Goal: Task Accomplishment & Management: Use online tool/utility

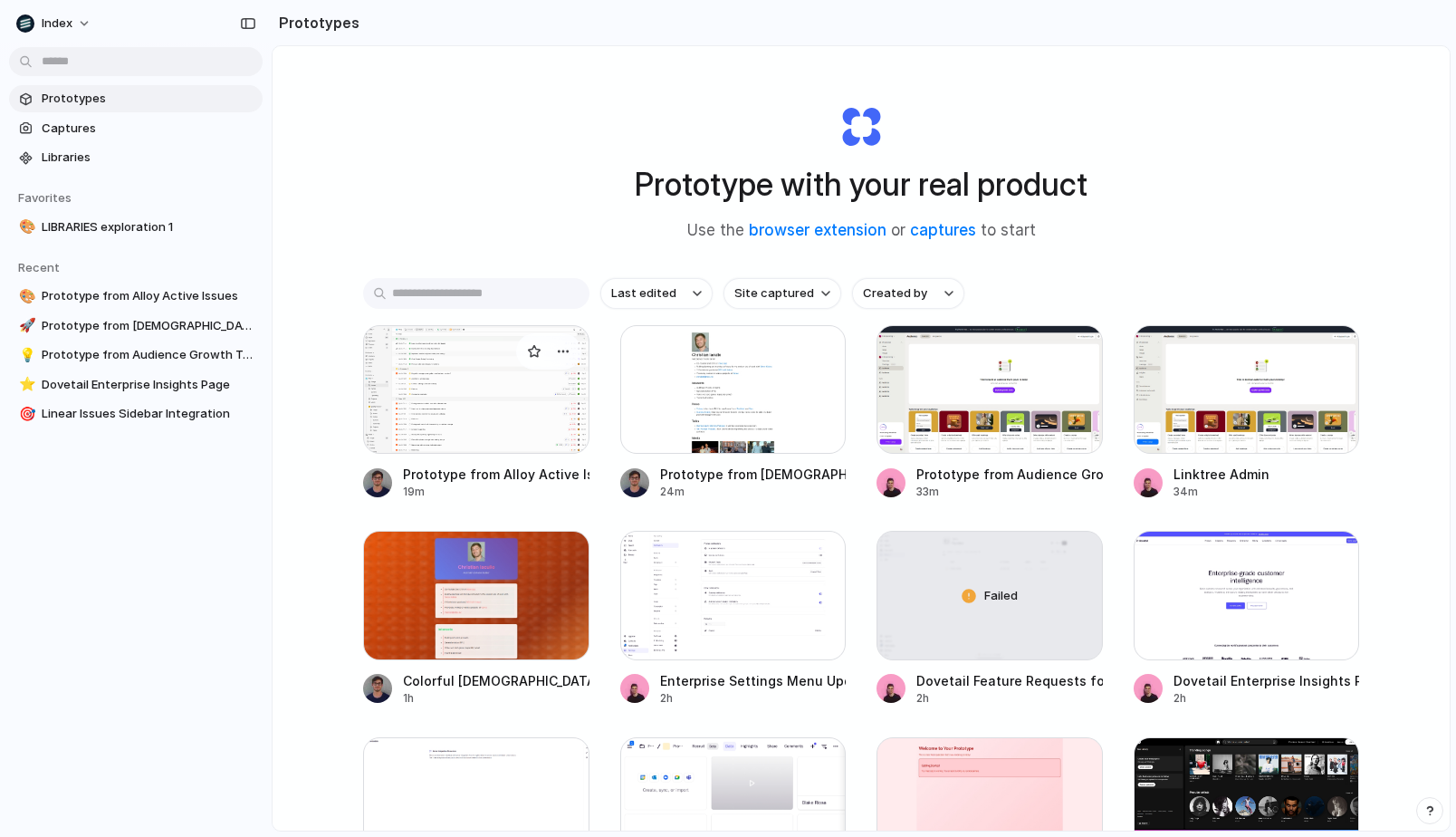
click at [515, 395] on div at bounding box center [475, 389] width 226 height 128
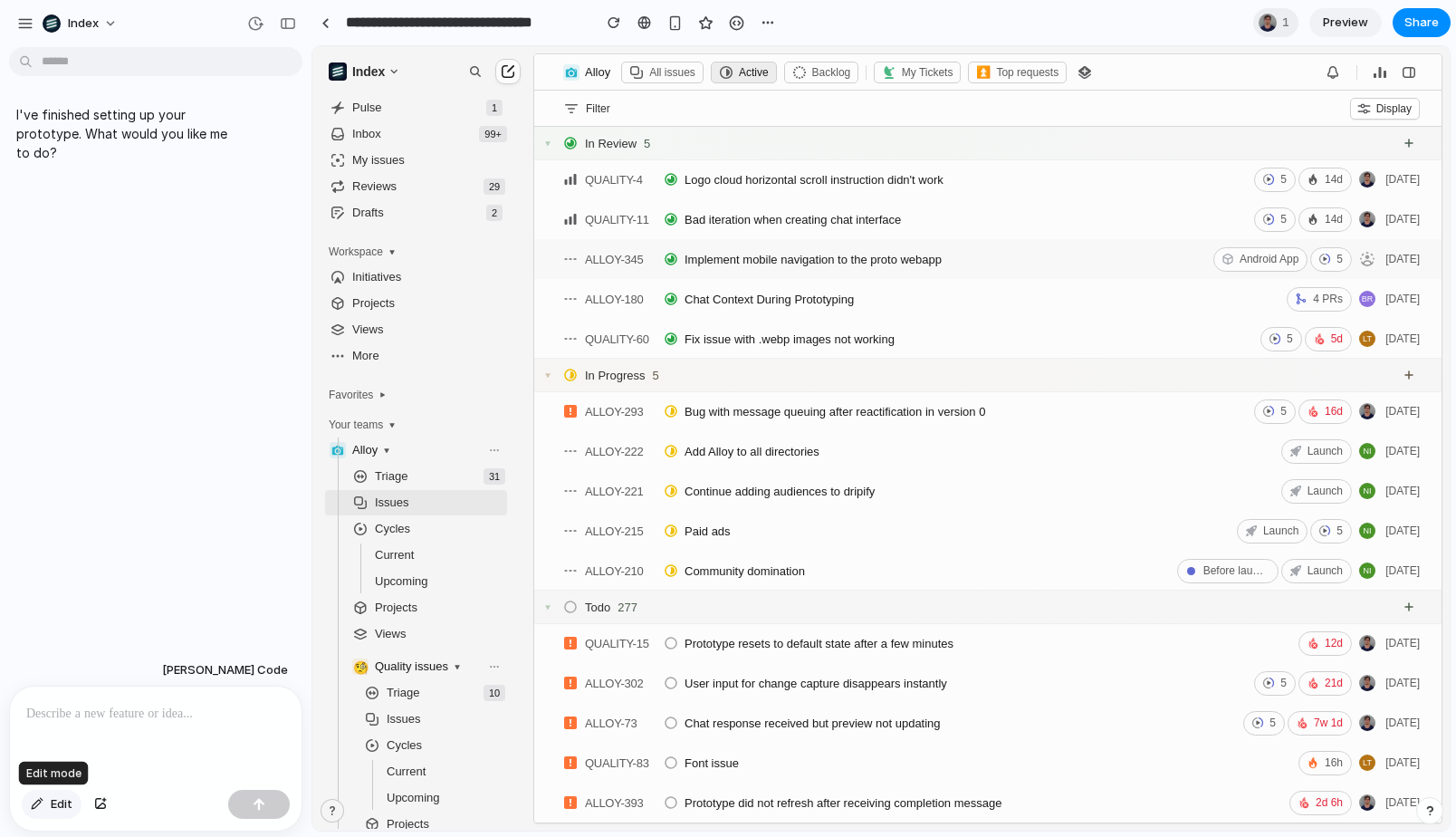
click at [63, 805] on span "Edit" at bounding box center [61, 804] width 22 height 18
click at [59, 823] on div "Edit" at bounding box center [156, 806] width 292 height 48
click at [61, 807] on span "Edit" at bounding box center [61, 804] width 22 height 18
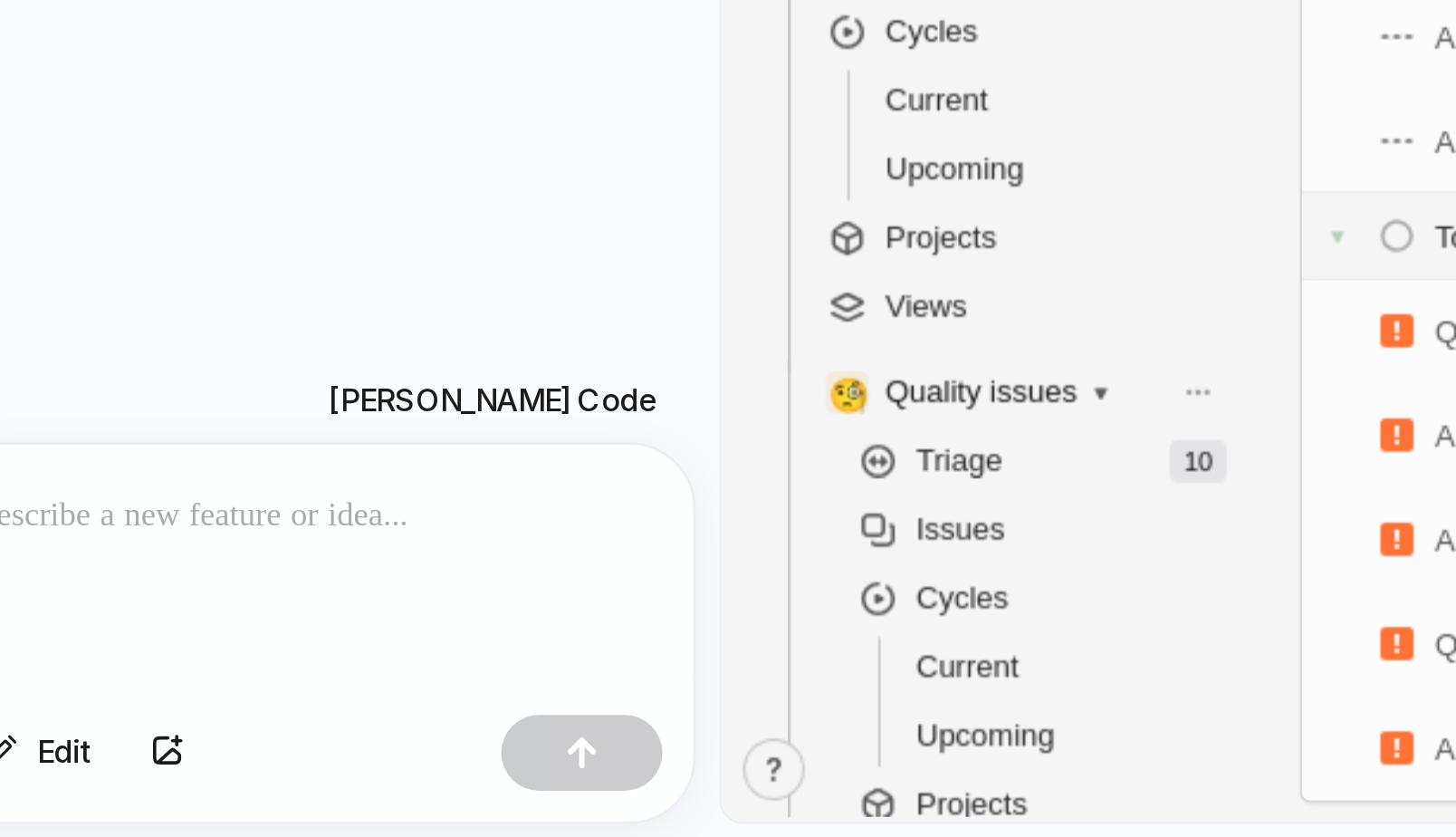
click at [69, 783] on div "Edit" at bounding box center [156, 806] width 292 height 48
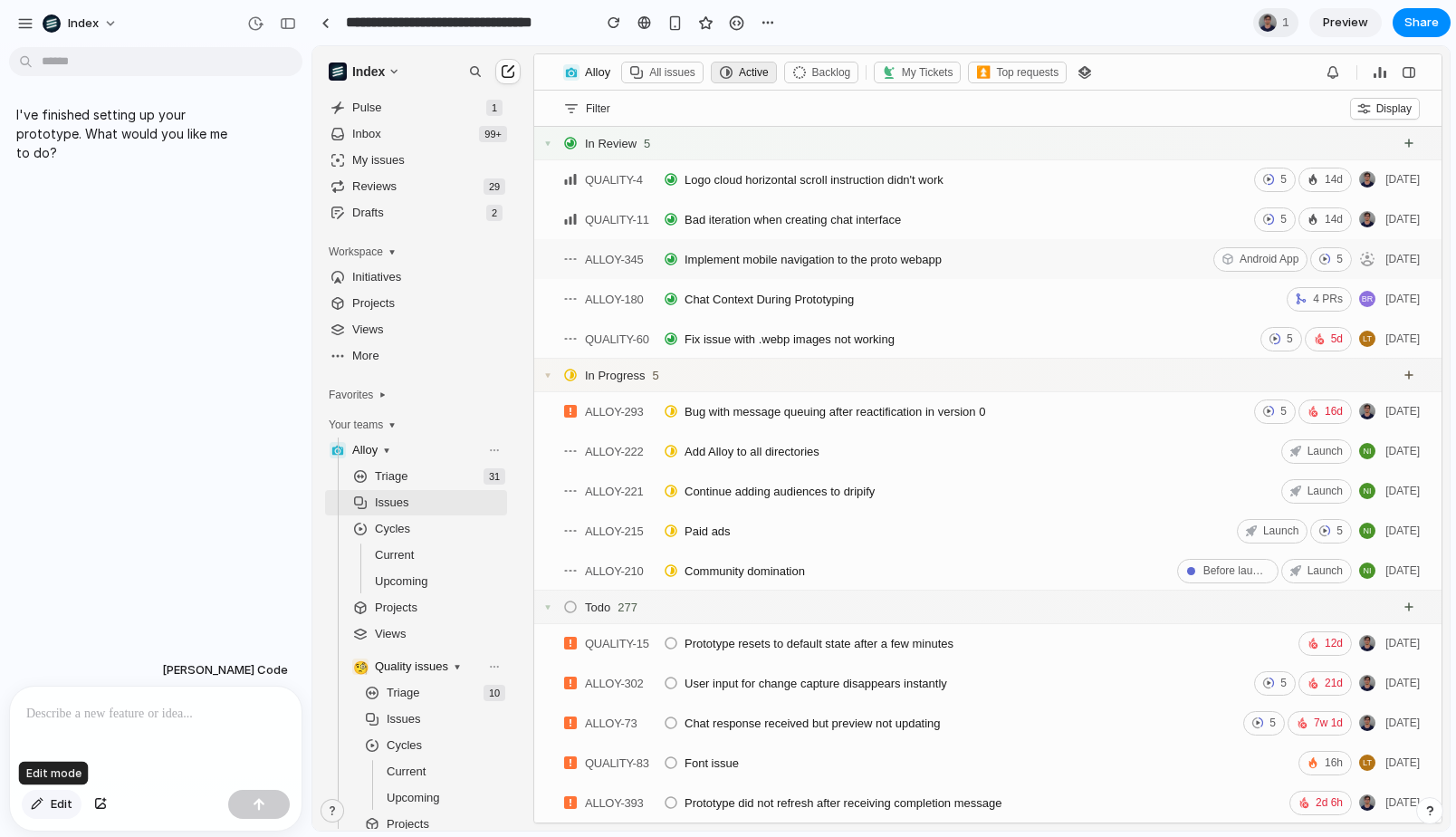
click at [70, 799] on span "Edit" at bounding box center [61, 804] width 22 height 18
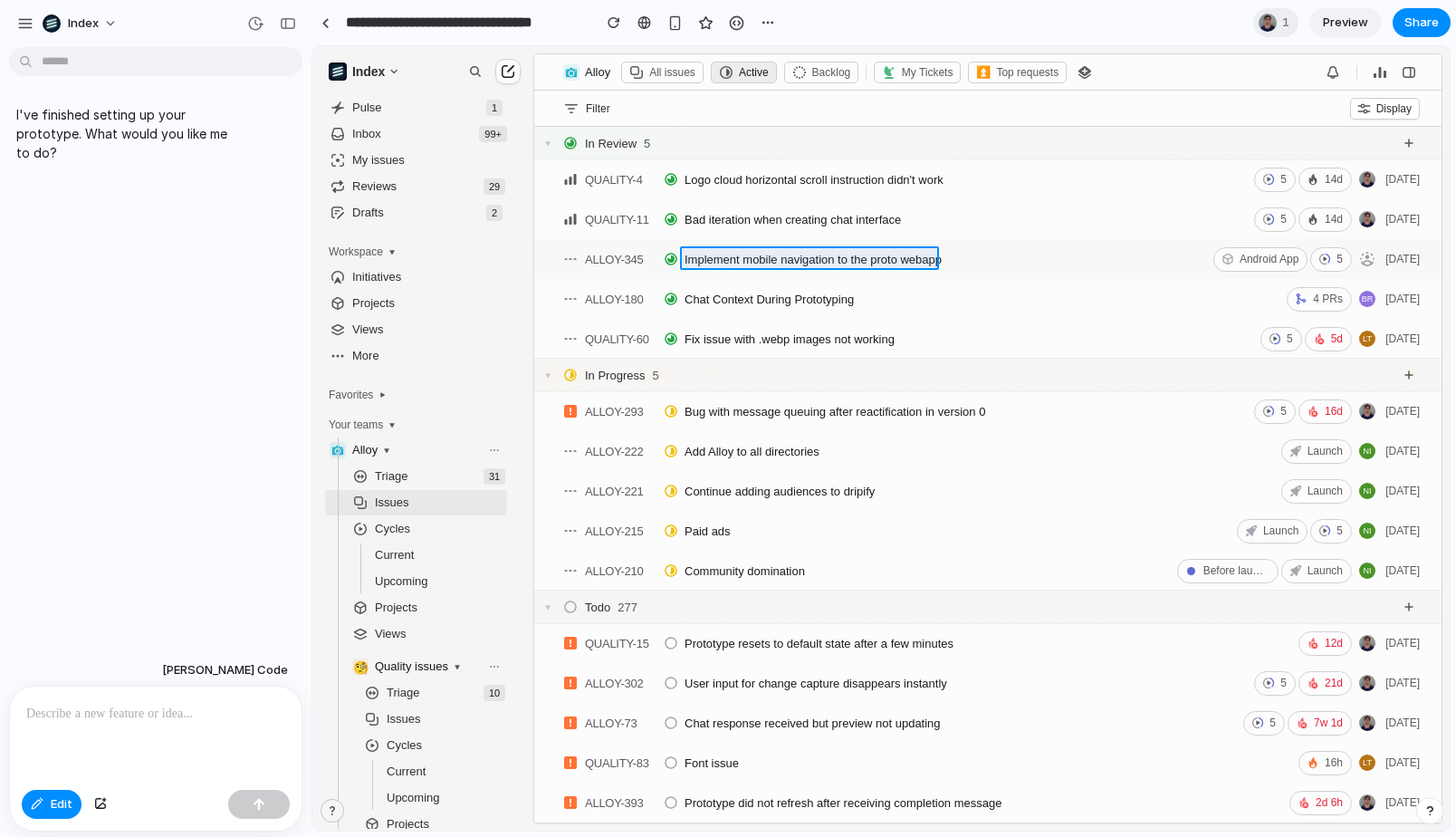
click at [790, 260] on div at bounding box center [882, 439] width 1136 height 784
click at [676, 285] on button "Increment" at bounding box center [675, 287] width 18 height 9
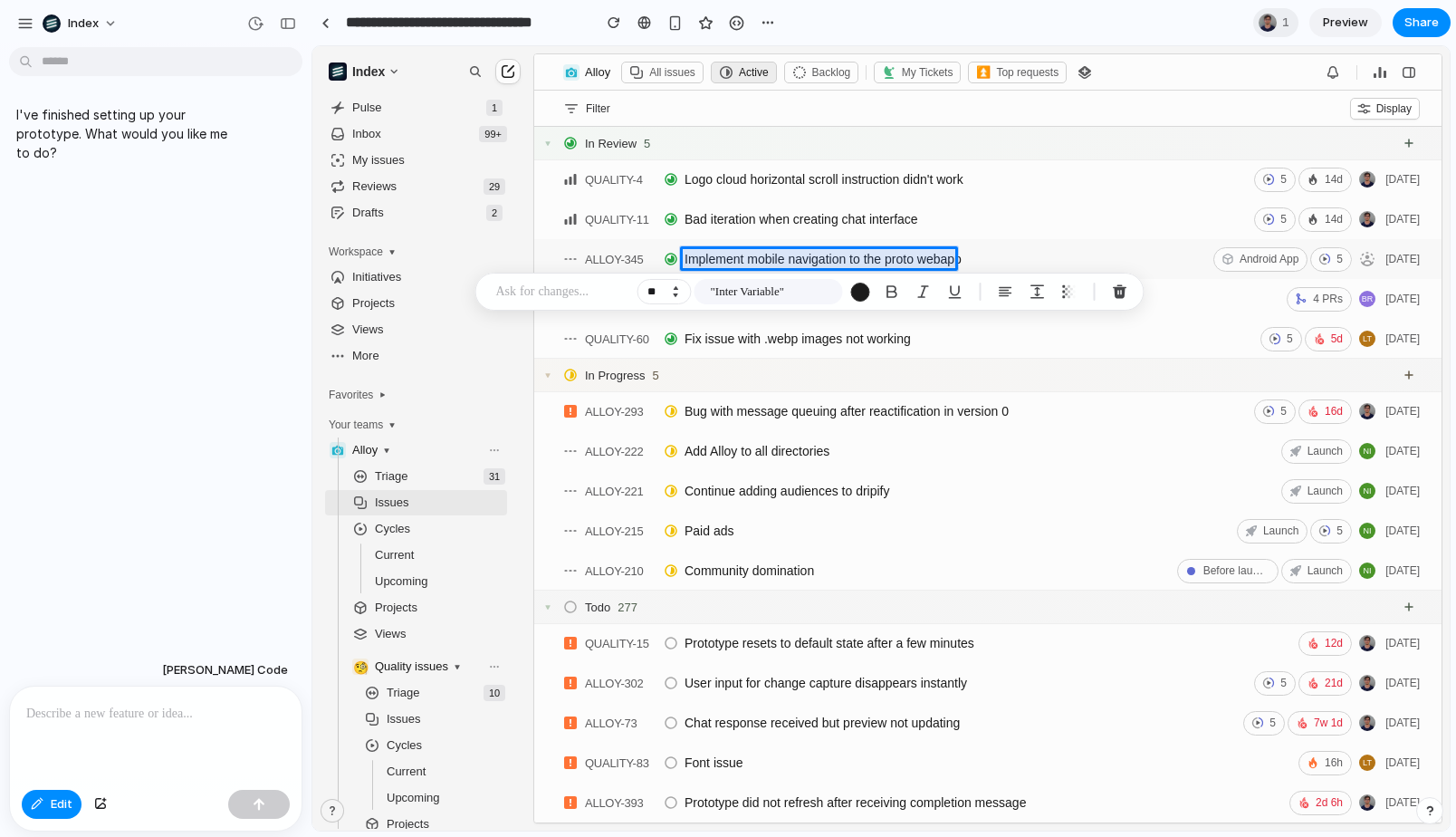
click at [676, 285] on button "Increment" at bounding box center [675, 287] width 18 height 9
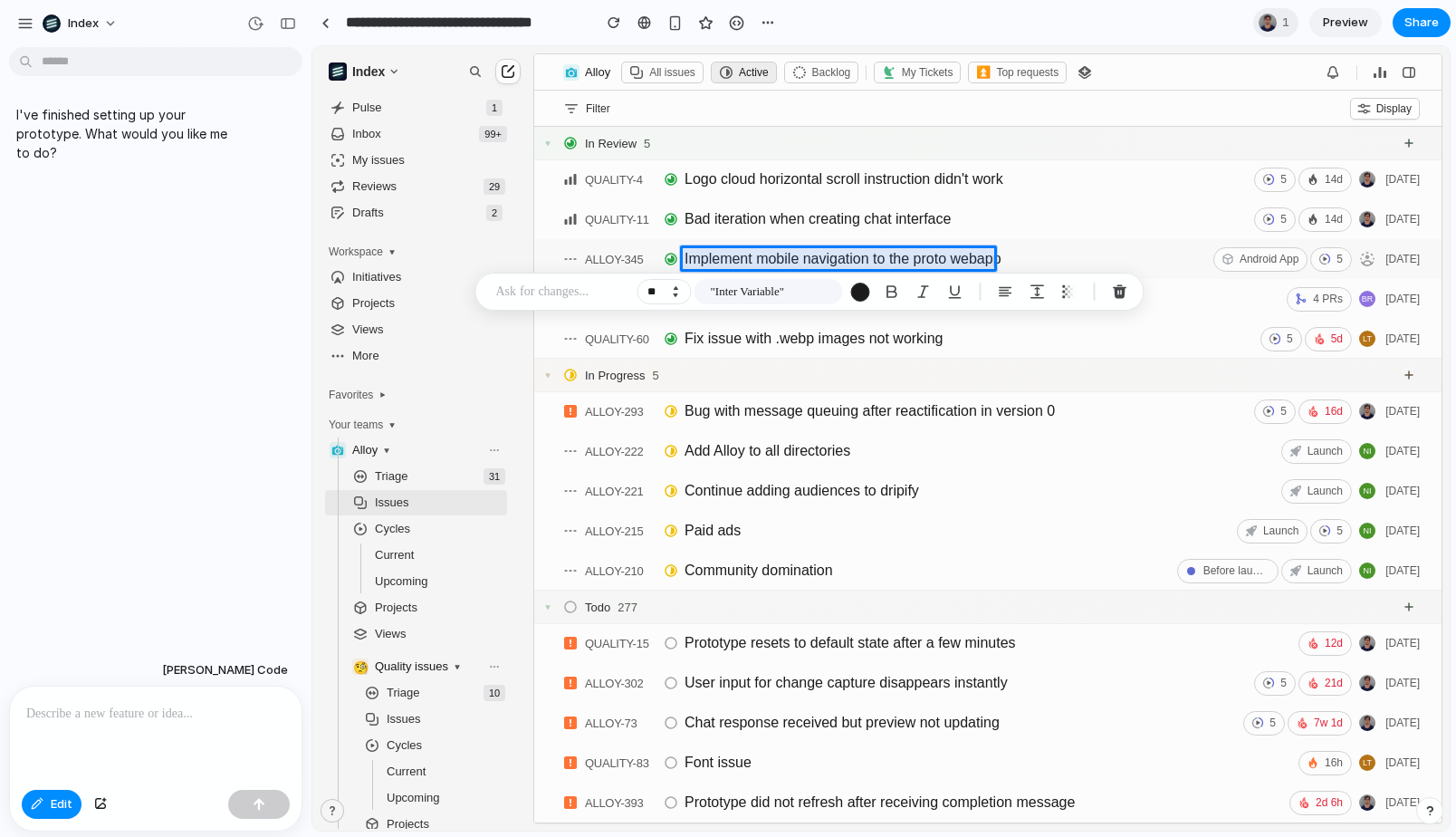
click at [676, 285] on button "Increment" at bounding box center [675, 287] width 18 height 9
click at [676, 295] on button "Decrement" at bounding box center [675, 295] width 18 height 9
click at [853, 293] on div "button" at bounding box center [859, 291] width 19 height 19
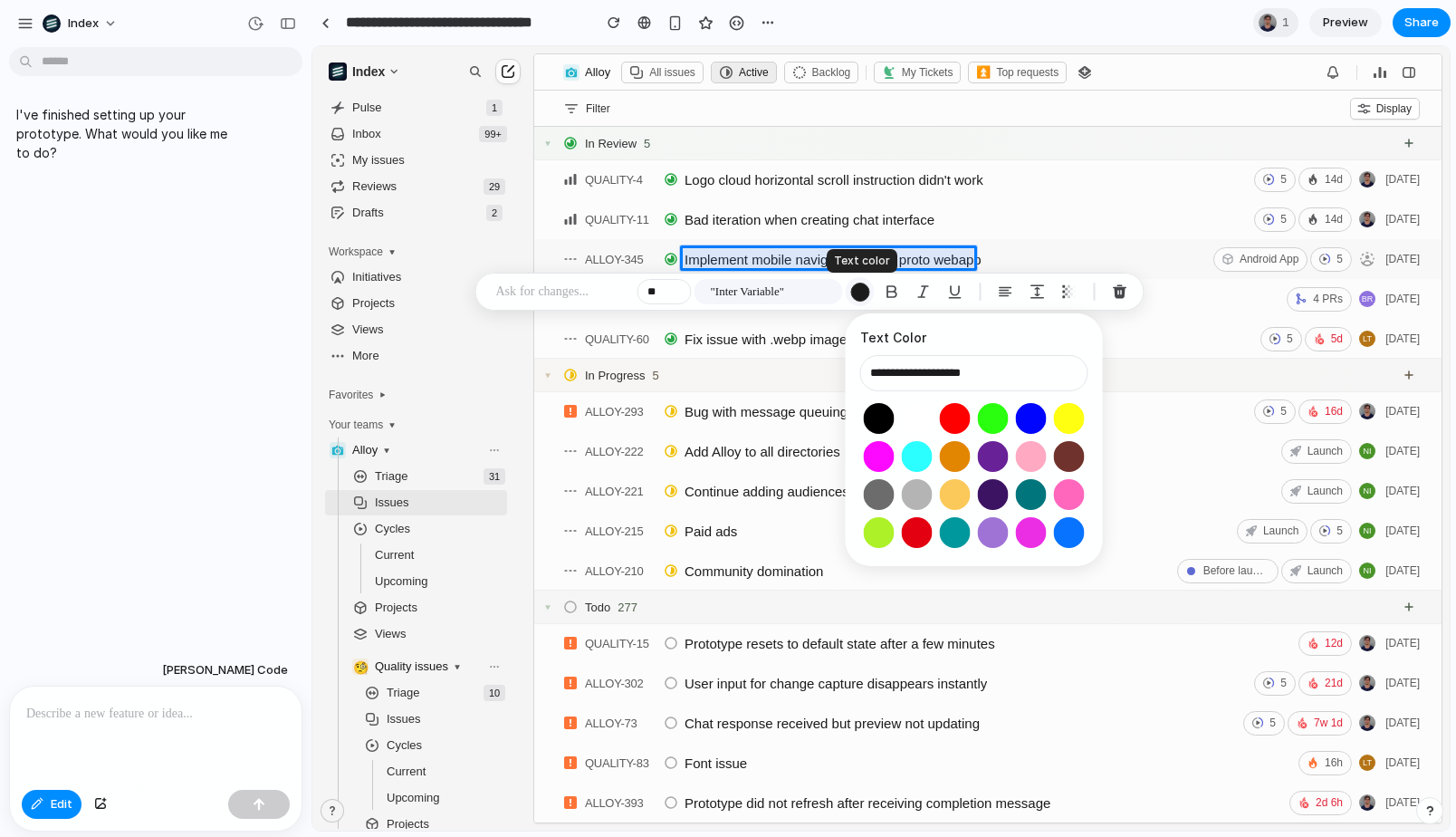
click at [853, 293] on div "button" at bounding box center [859, 291] width 19 height 19
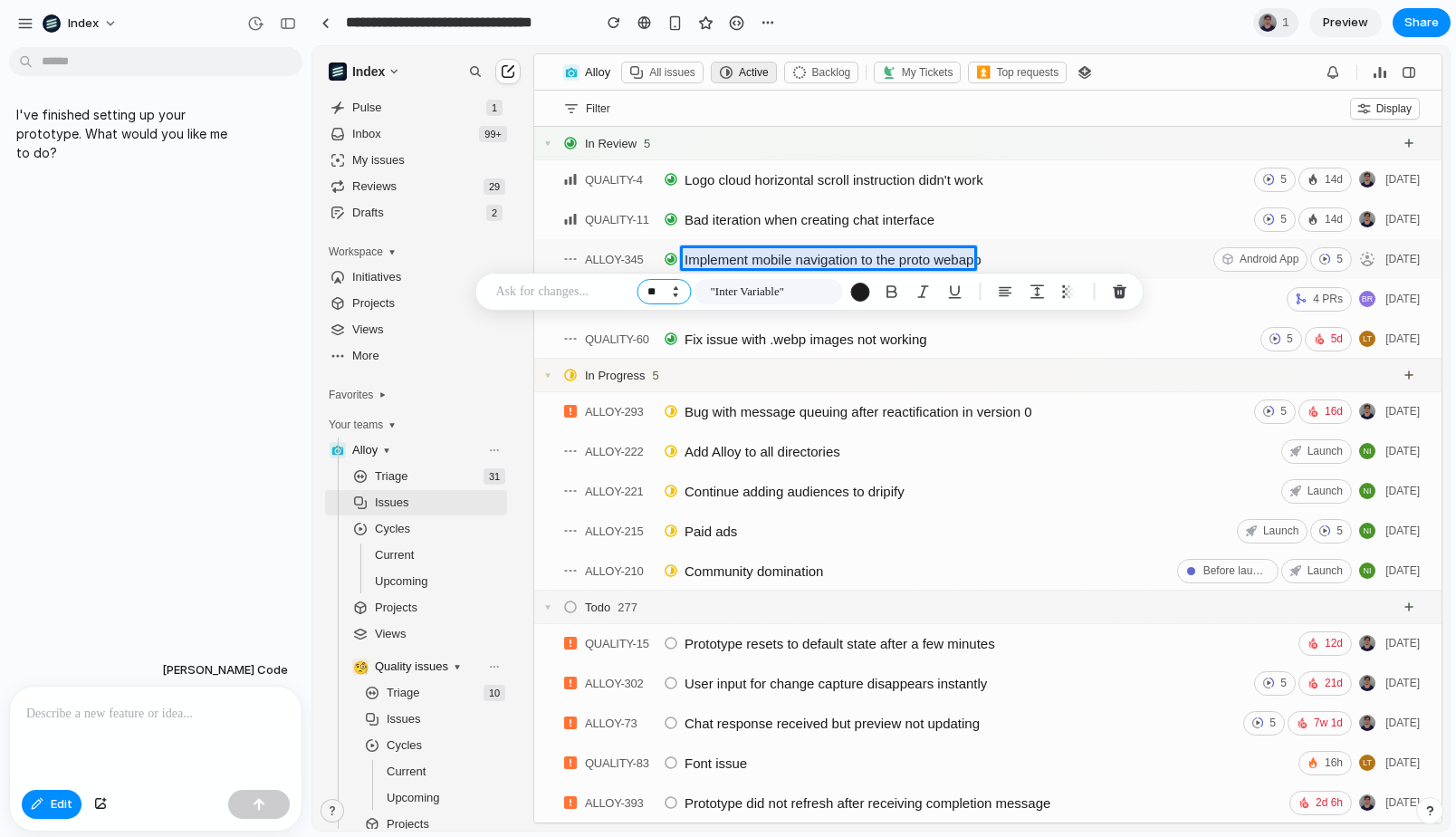
click at [677, 302] on input "**" at bounding box center [664, 292] width 54 height 26
click at [677, 300] on input "**" at bounding box center [664, 292] width 54 height 26
click at [677, 299] on button "Decrement" at bounding box center [675, 295] width 18 height 9
click at [677, 297] on button "Decrement" at bounding box center [675, 295] width 18 height 9
type input "**"
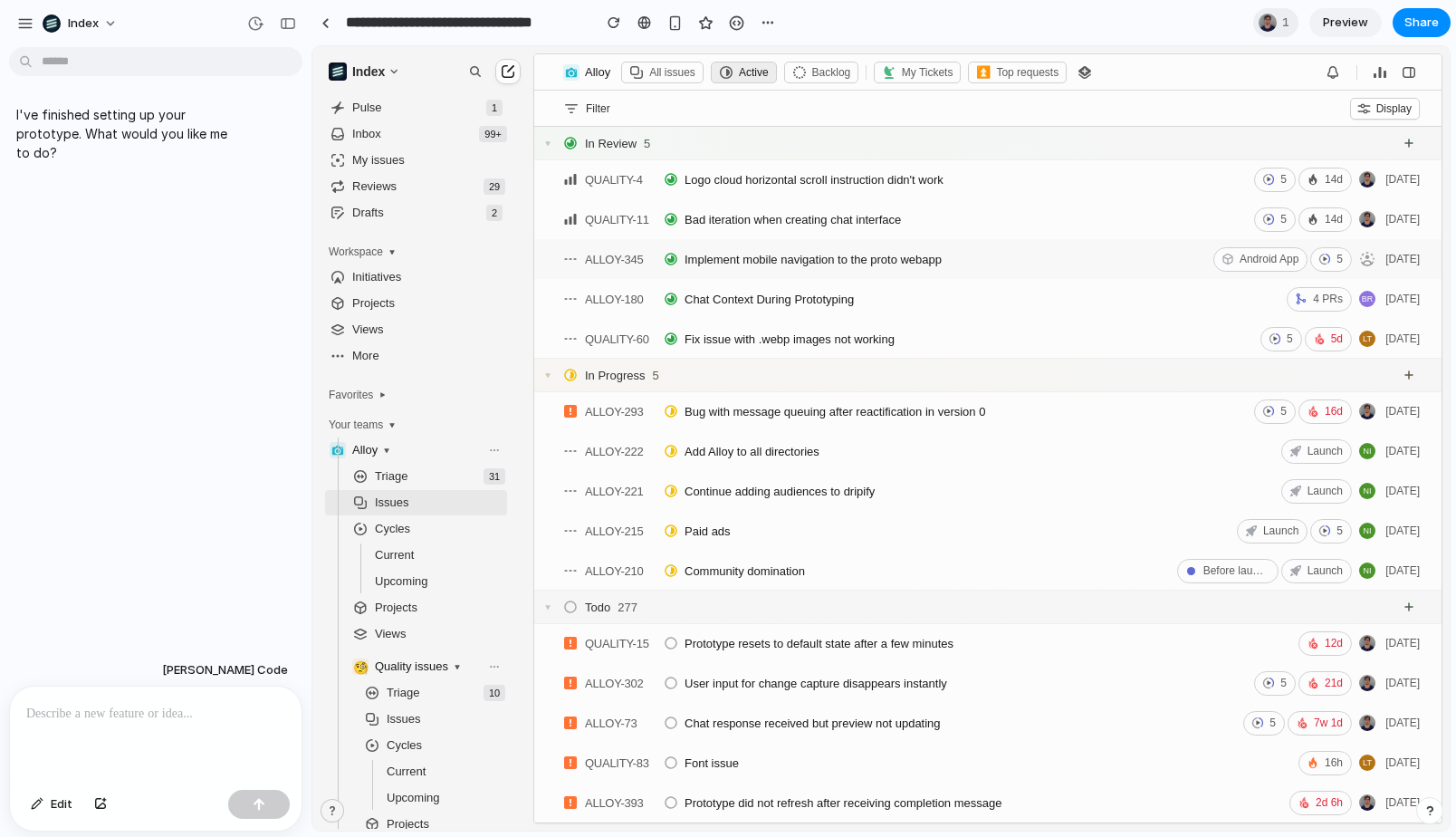
click at [199, 455] on div "I've finished setting up your prototype. What would you like me to do?" at bounding box center [150, 354] width 301 height 600
click at [129, 719] on p at bounding box center [156, 714] width 258 height 22
click at [67, 799] on span "Edit" at bounding box center [61, 804] width 22 height 18
click at [60, 804] on span "Edit" at bounding box center [61, 804] width 22 height 18
click at [63, 799] on span "Edit" at bounding box center [61, 804] width 22 height 18
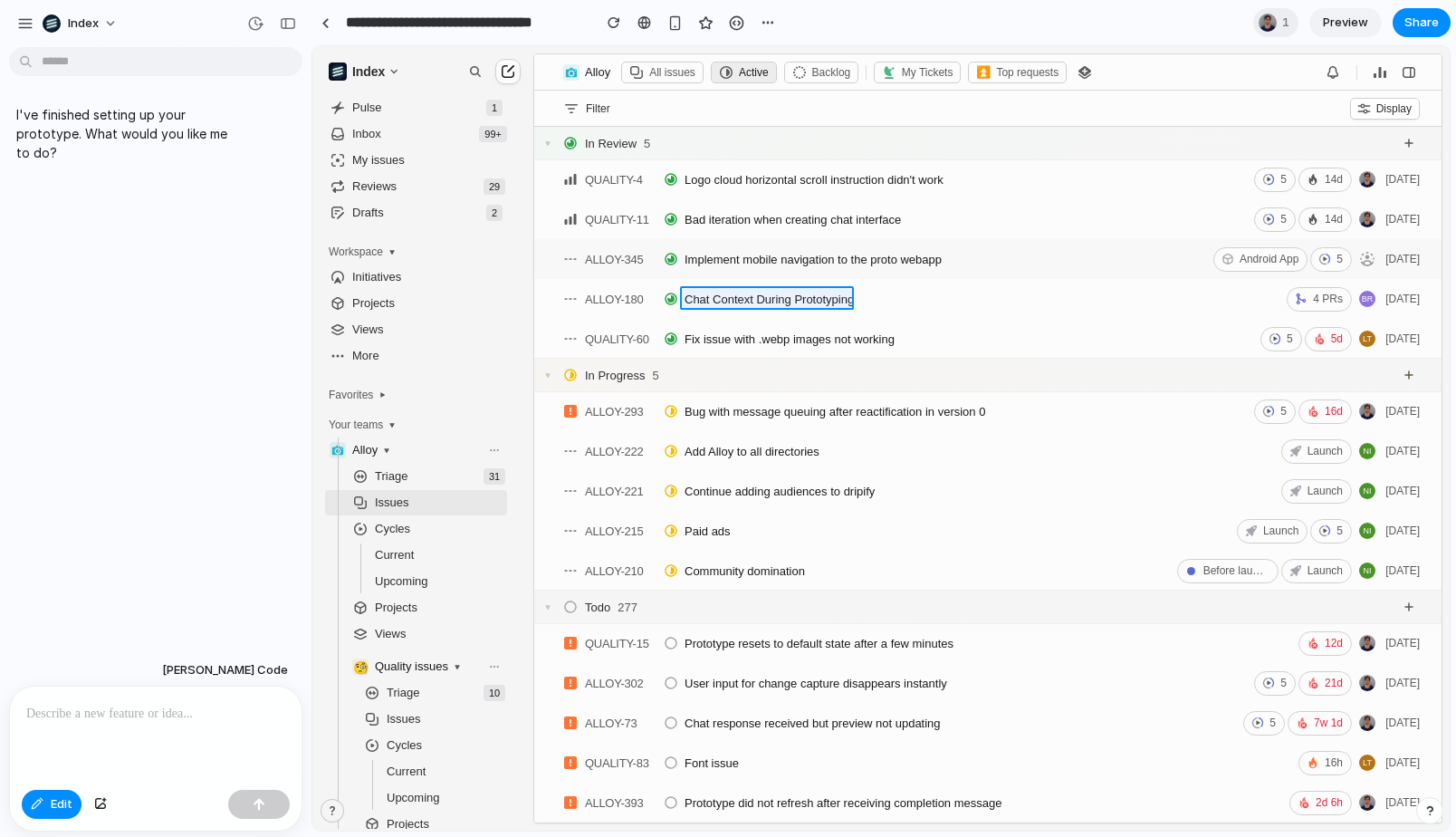
click at [754, 293] on div at bounding box center [882, 439] width 1136 height 784
click at [633, 327] on button "Increment" at bounding box center [632, 328] width 18 height 9
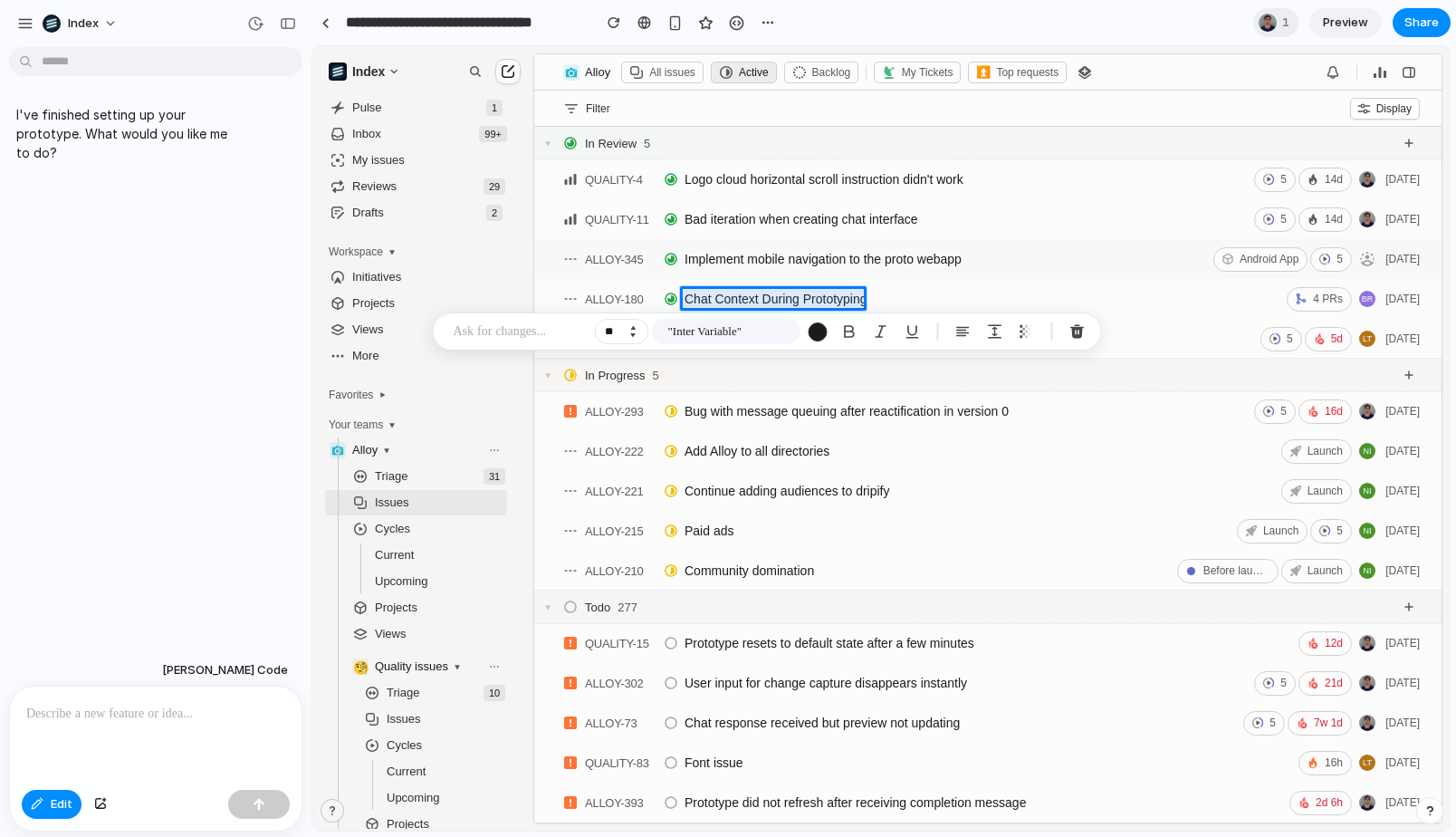
click at [633, 327] on button "Increment" at bounding box center [632, 328] width 18 height 9
type input "**"
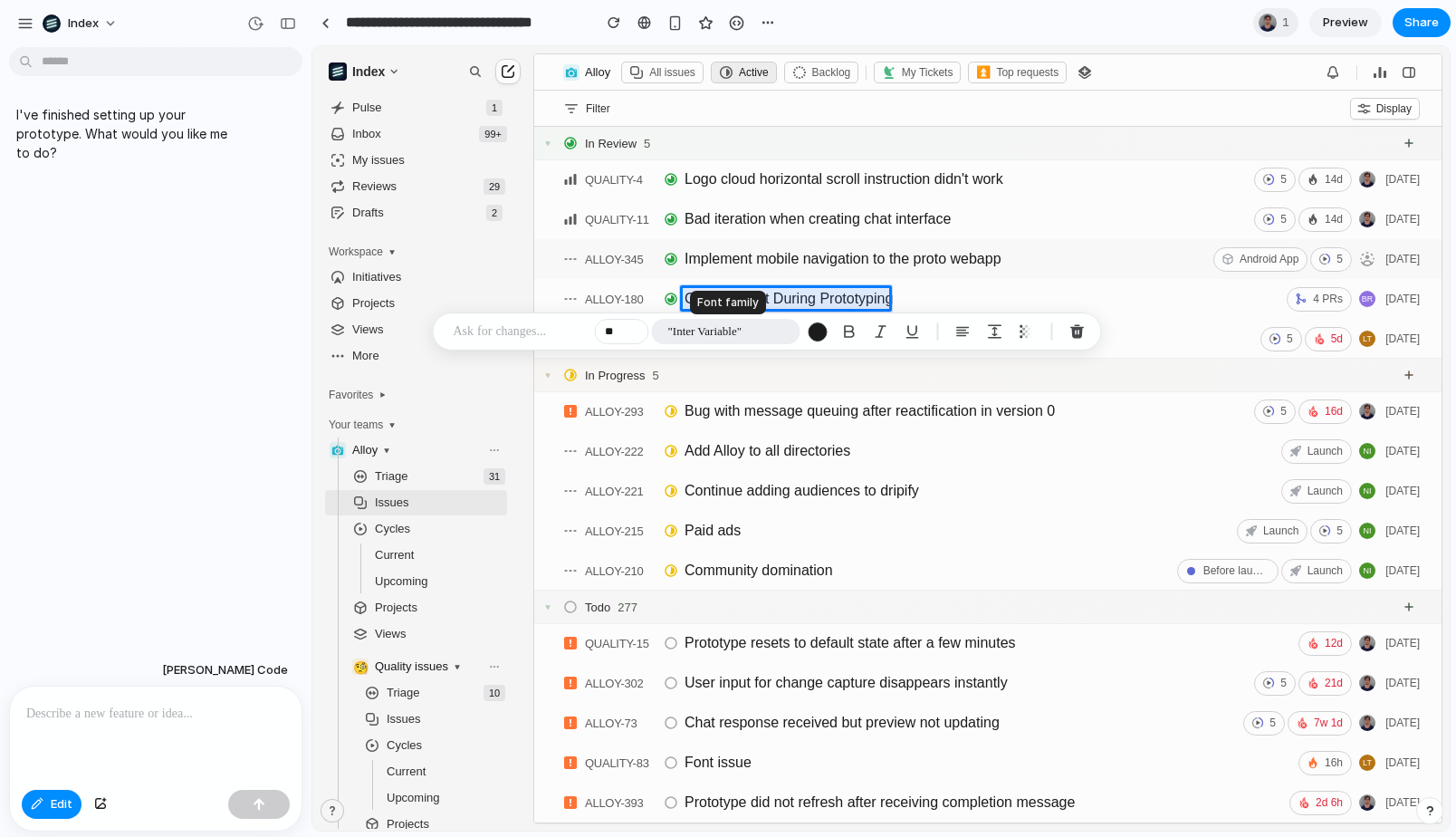
click at [777, 332] on button ""Inter Variable"" at bounding box center [726, 332] width 149 height 26
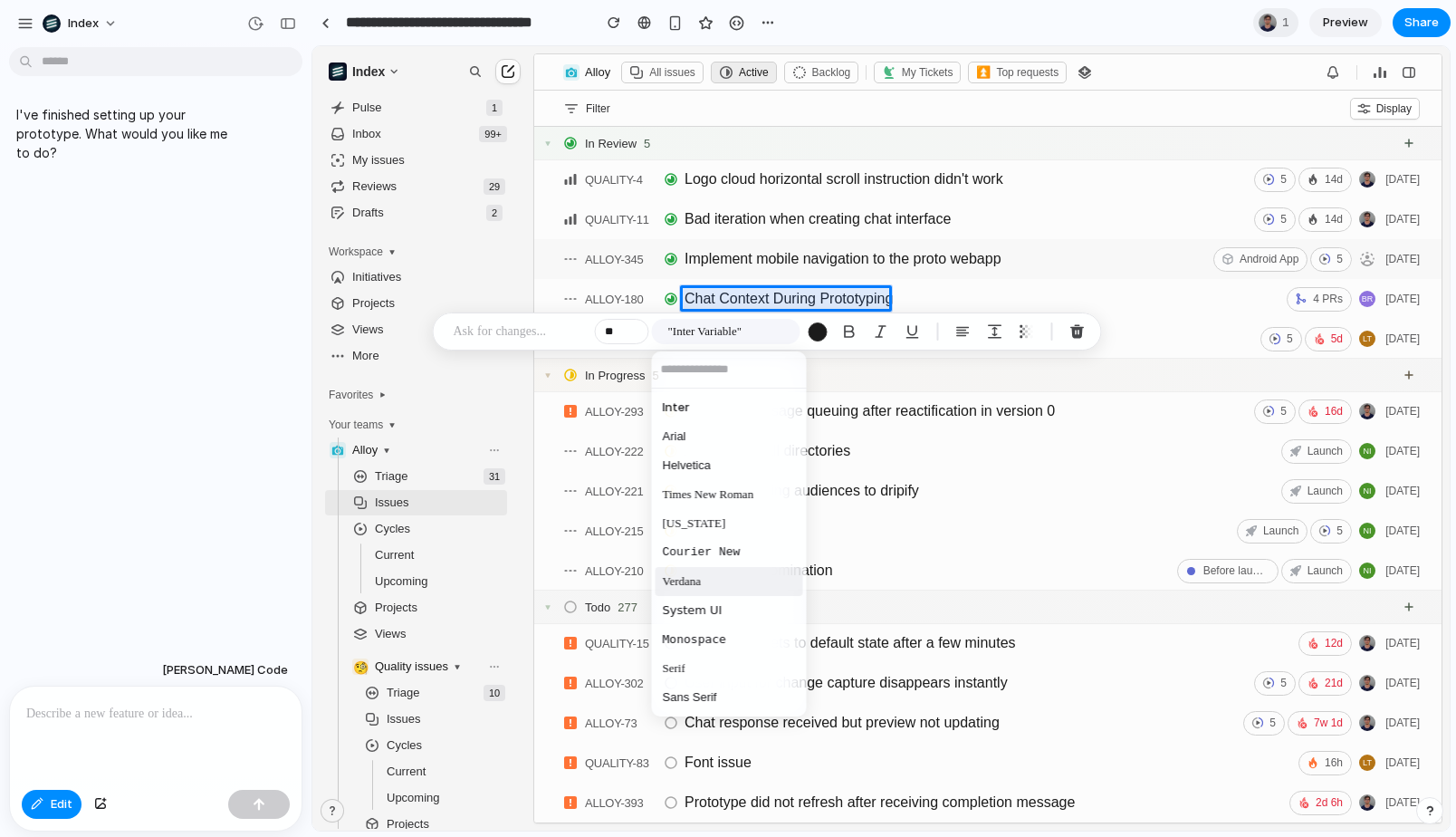
click at [699, 575] on span "Verdana" at bounding box center [682, 581] width 38 height 18
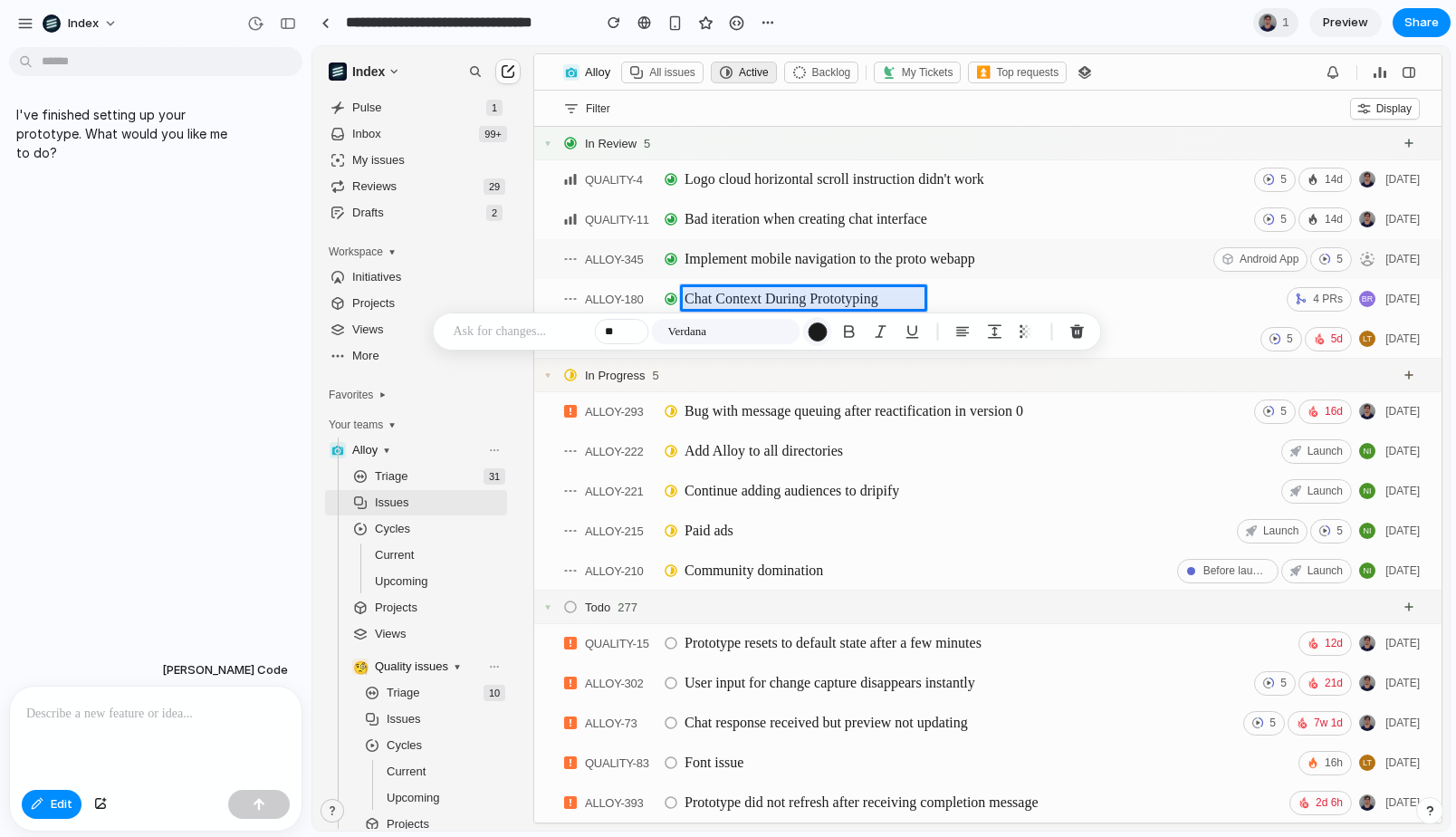
click at [815, 332] on div "button" at bounding box center [817, 332] width 19 height 19
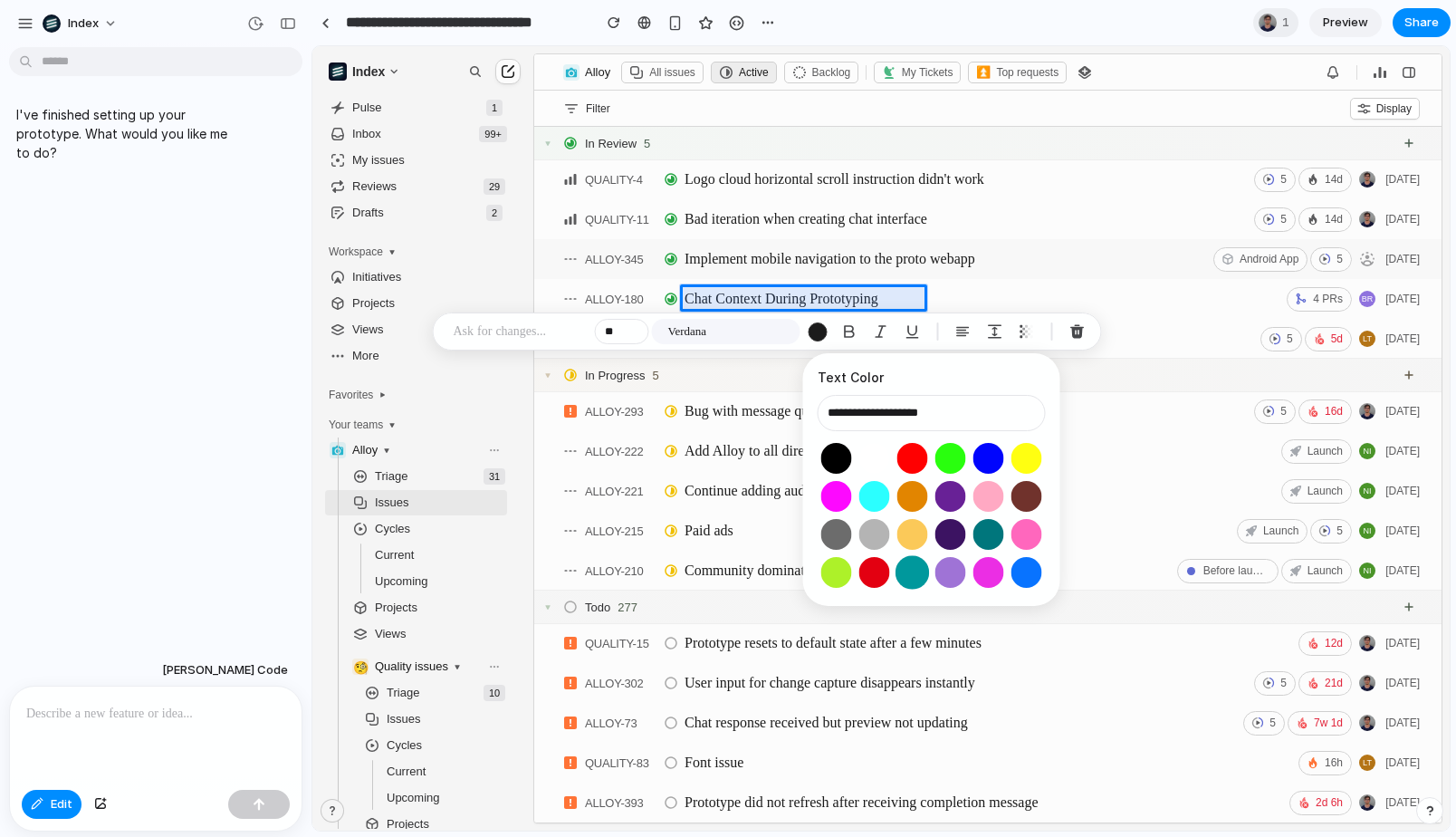
click at [909, 571] on button "Select color oklch(0.59 0.16 196)" at bounding box center [912, 572] width 34 height 34
type input "**********"
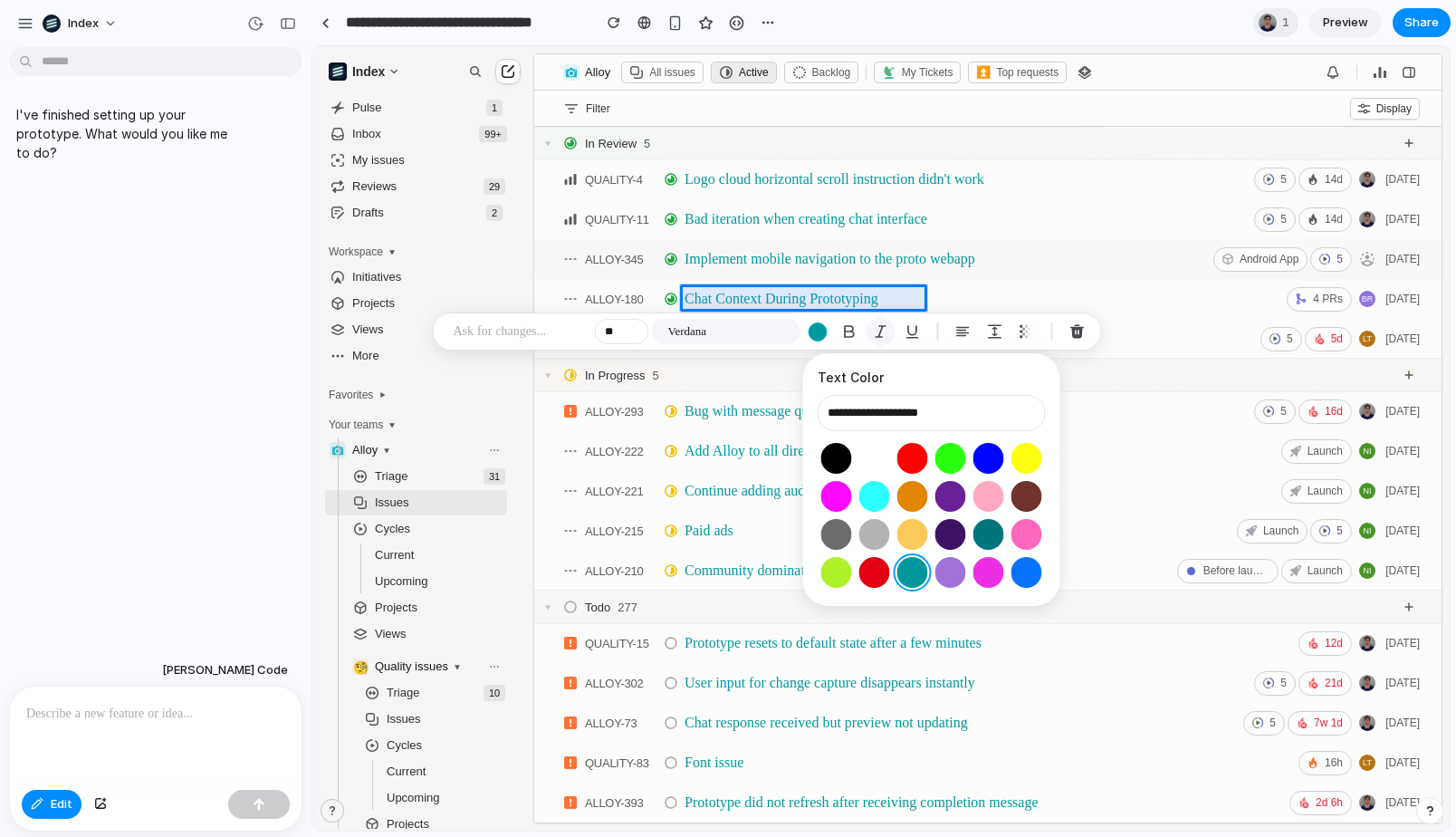
click at [880, 335] on div "button" at bounding box center [881, 332] width 17 height 17
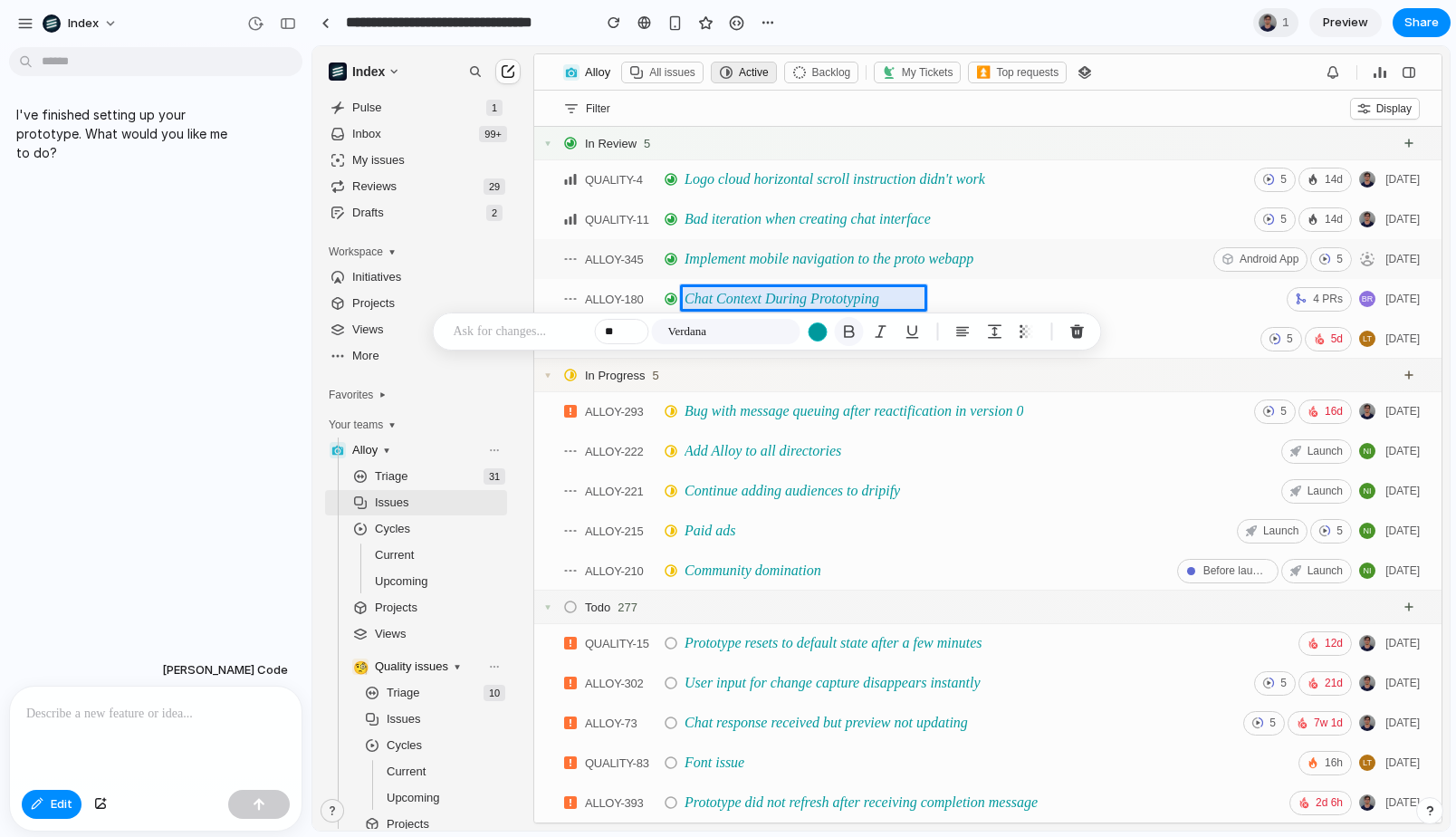
click at [848, 336] on div "button" at bounding box center [849, 332] width 17 height 17
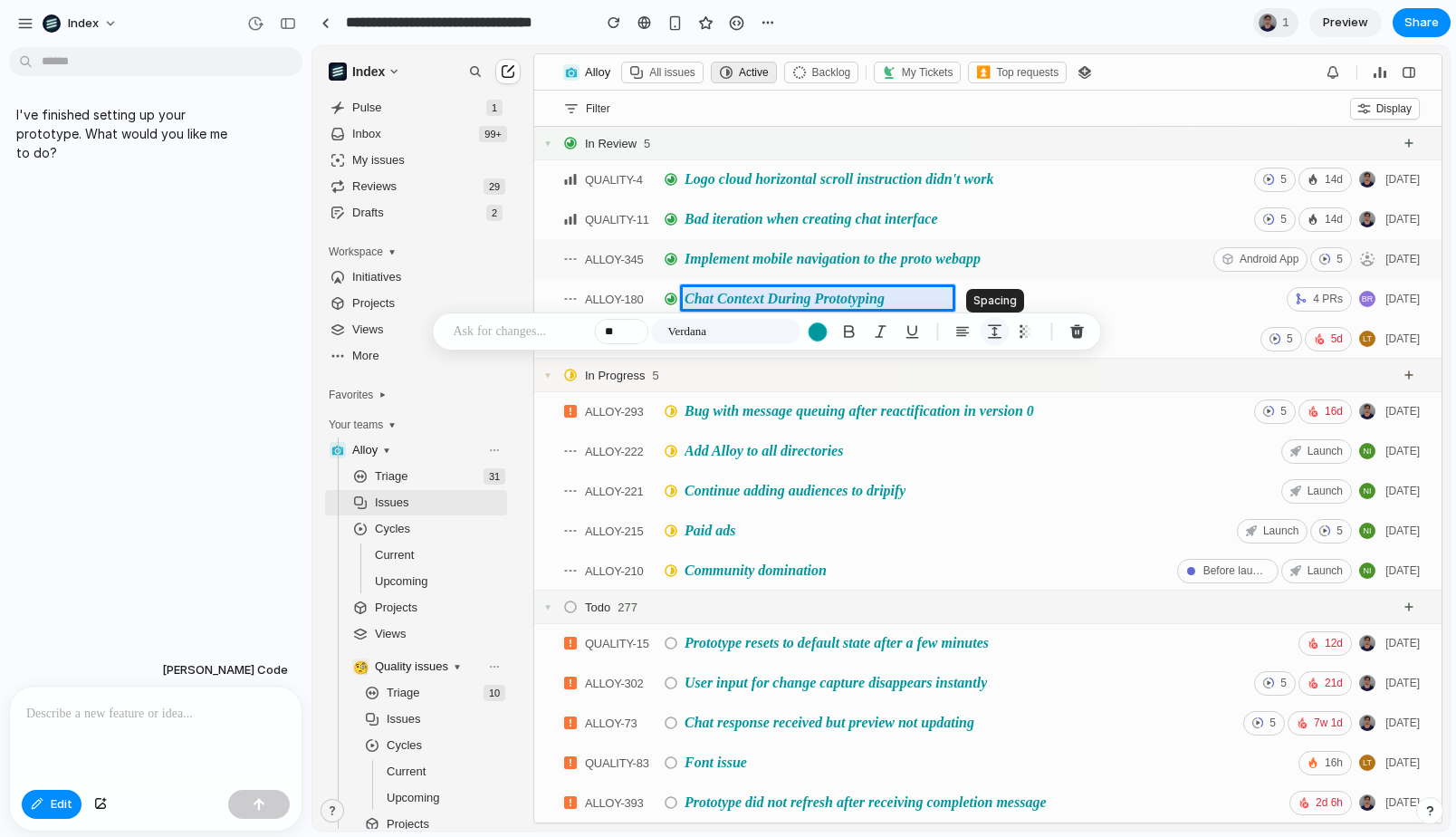
click at [984, 336] on button "button" at bounding box center [994, 331] width 29 height 29
click at [1201, 463] on input "*" at bounding box center [1200, 454] width 91 height 37
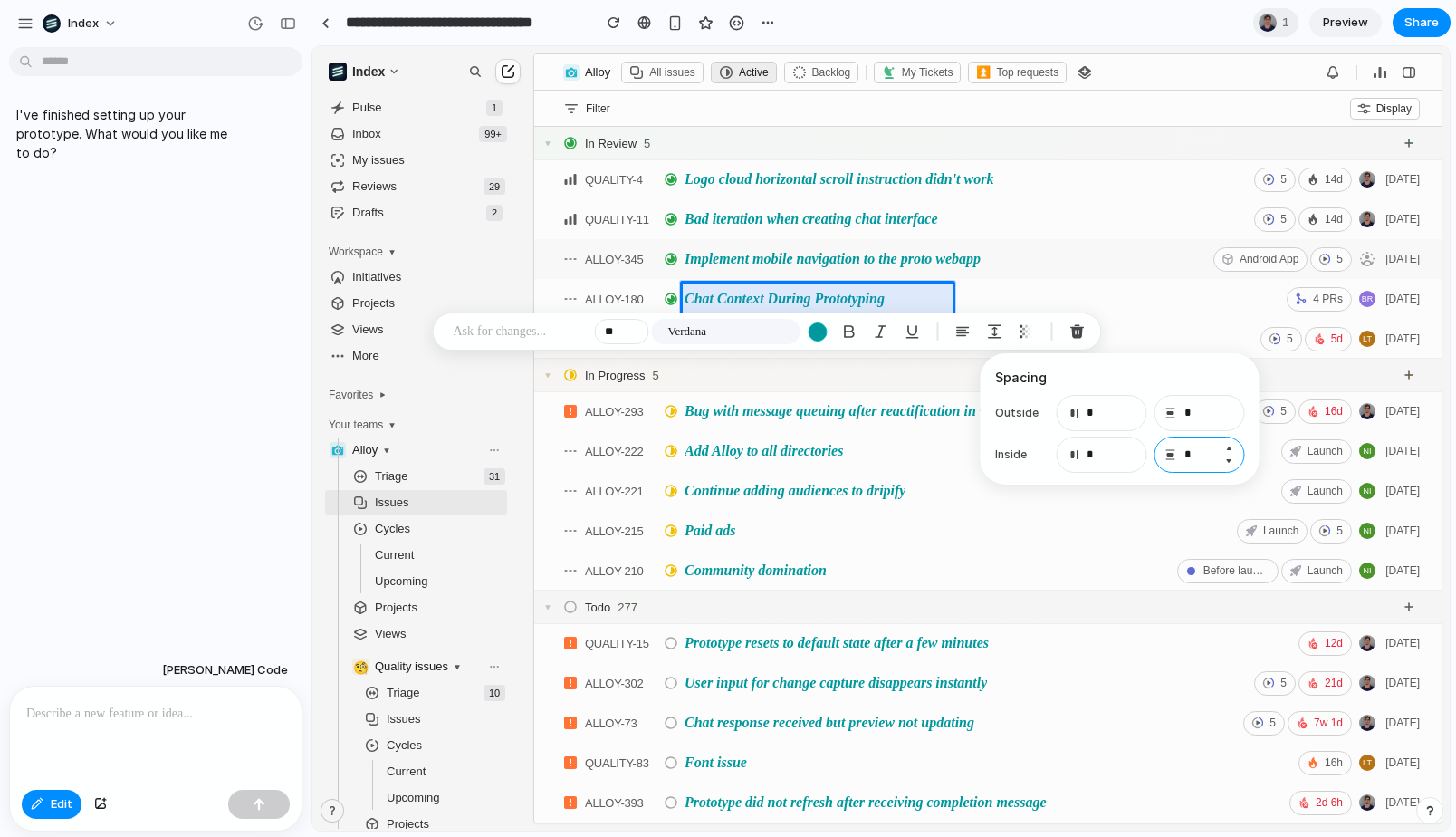
type input "*"
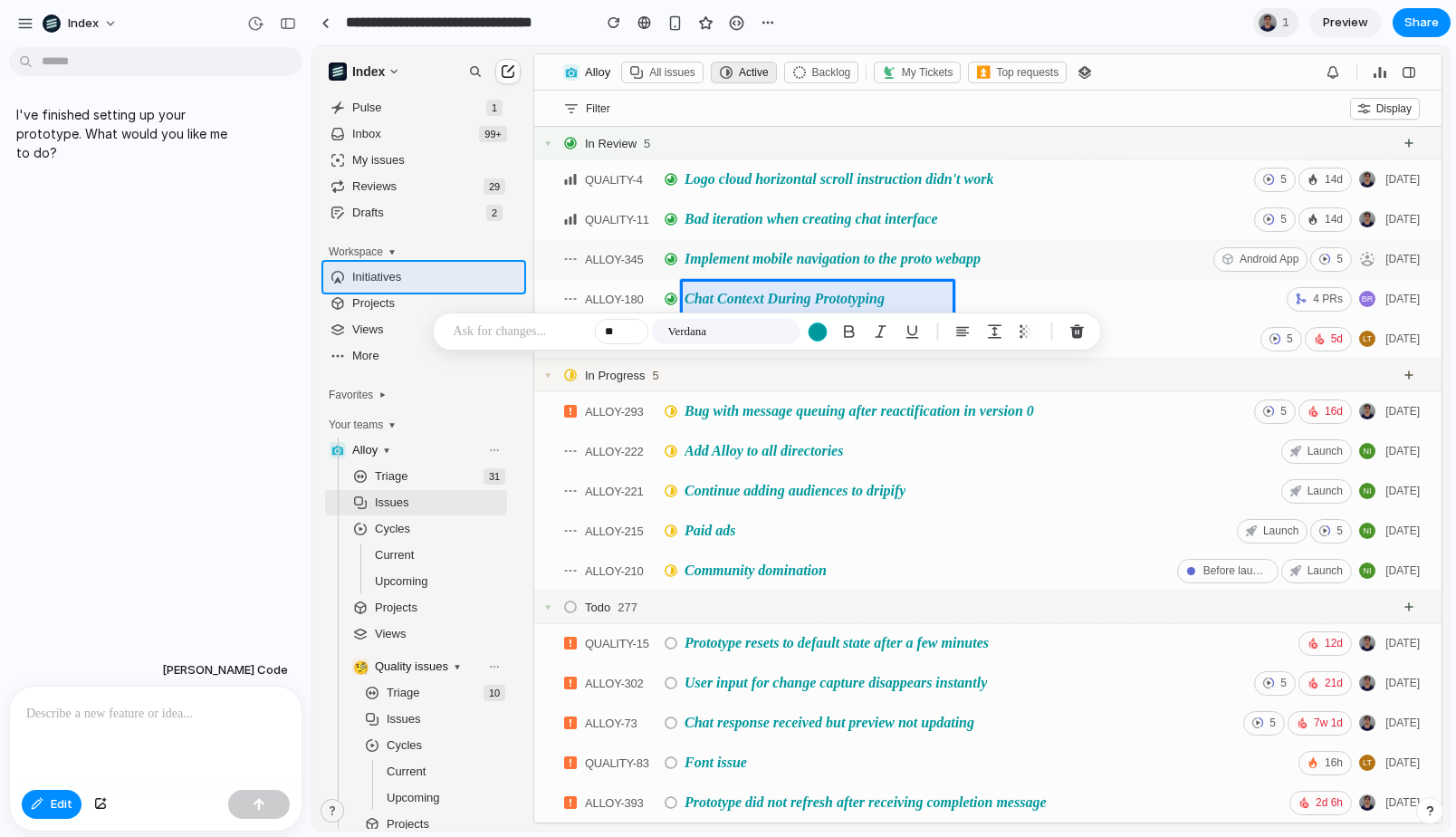
click at [390, 288] on div at bounding box center [882, 439] width 1136 height 784
type input "**"
type input "*"
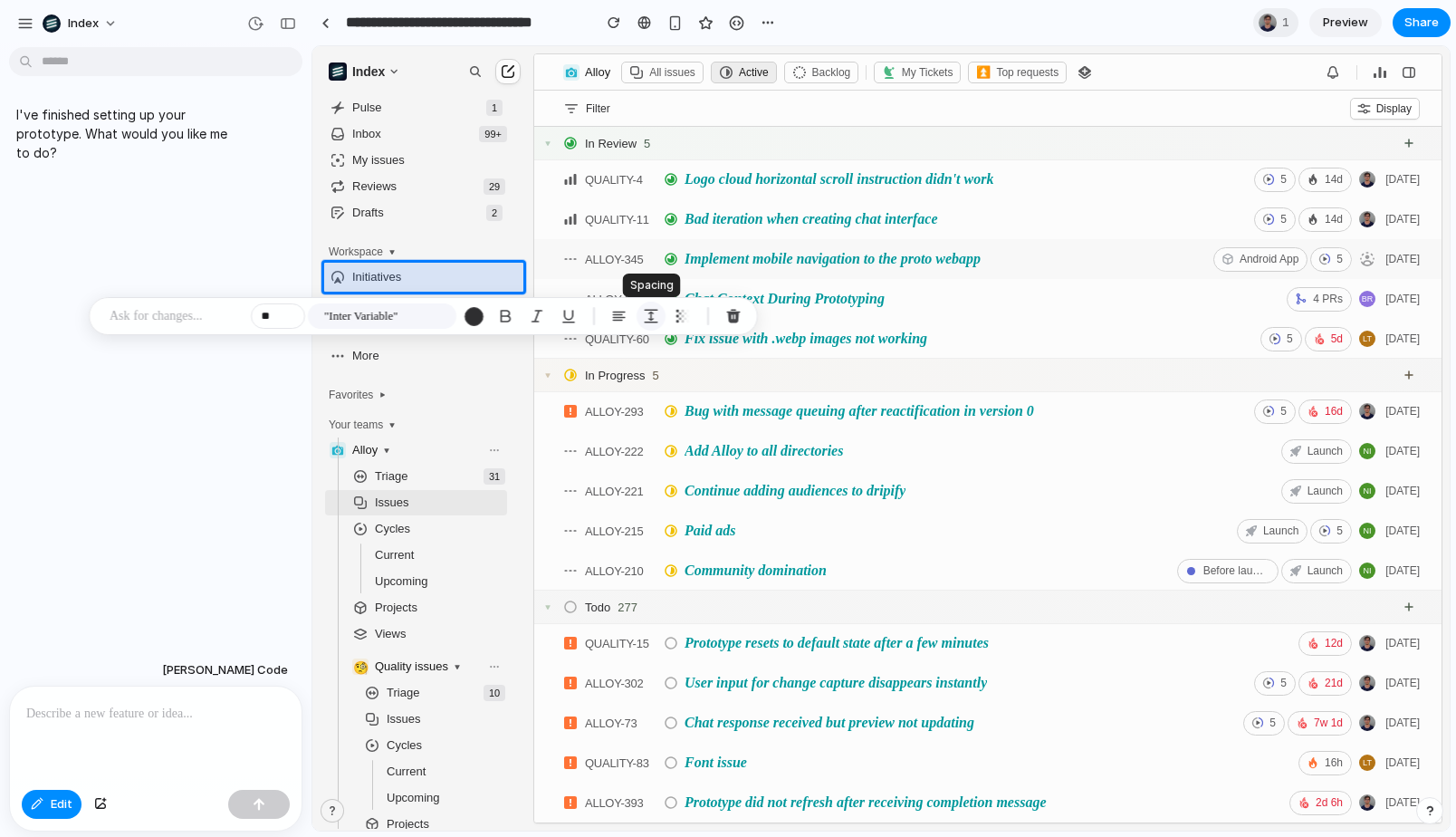
click at [652, 308] on div "button" at bounding box center [651, 316] width 17 height 17
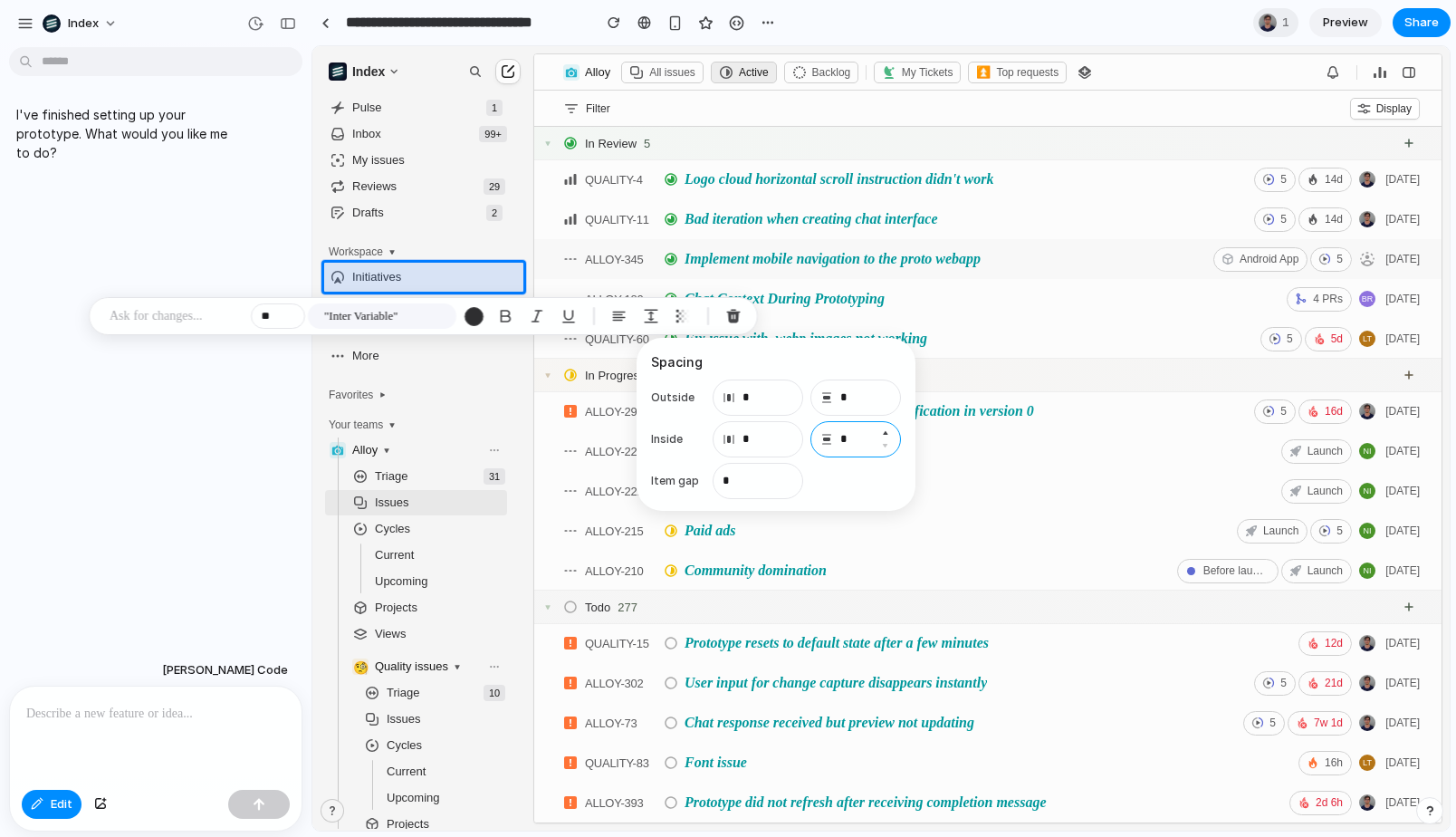
click at [859, 442] on input "*" at bounding box center [855, 439] width 91 height 37
type input "**"
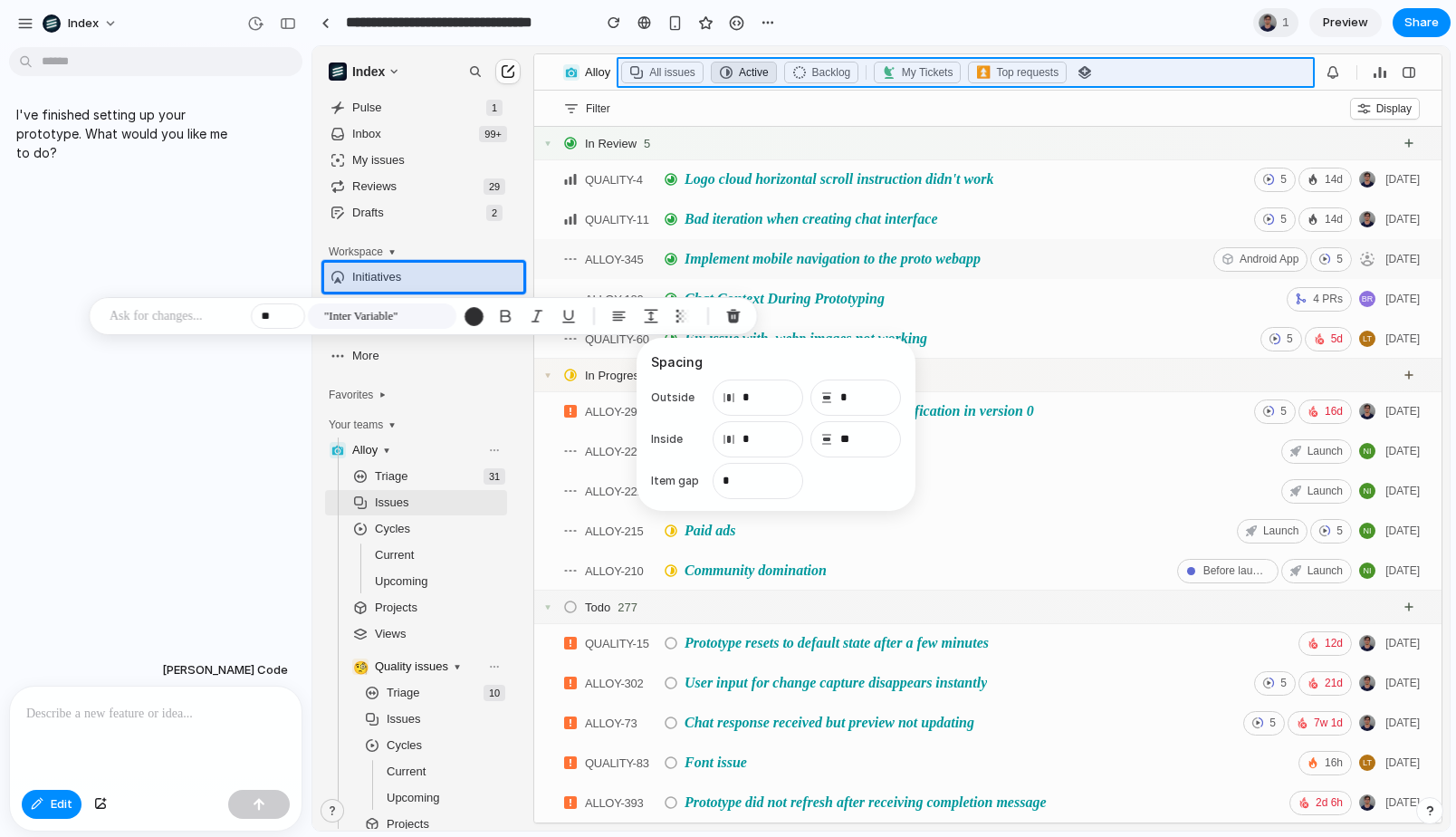
click at [774, 71] on div at bounding box center [882, 439] width 1136 height 784
type input "*"
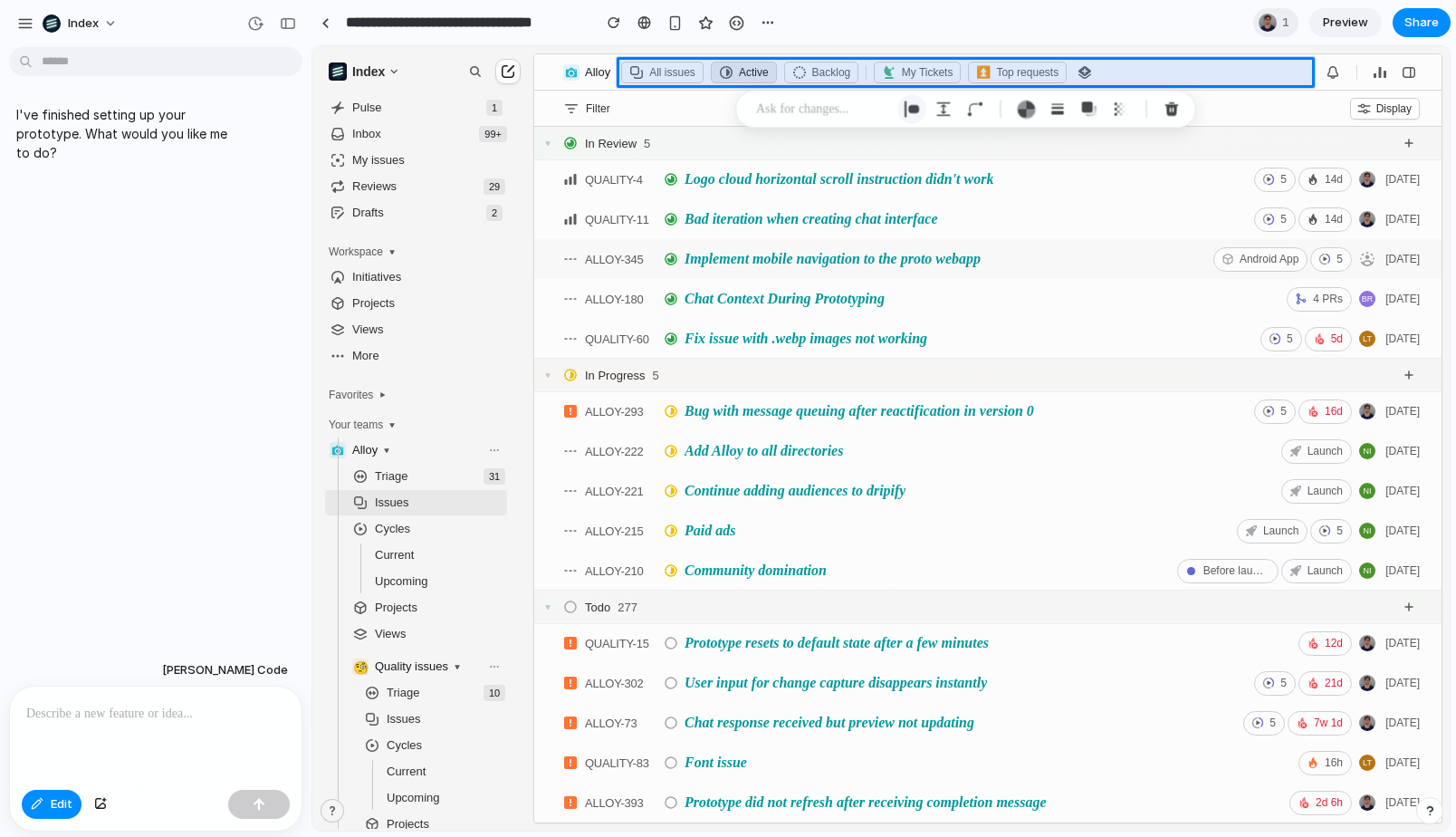
click at [916, 109] on div "button" at bounding box center [911, 110] width 17 height 17
select select "******"
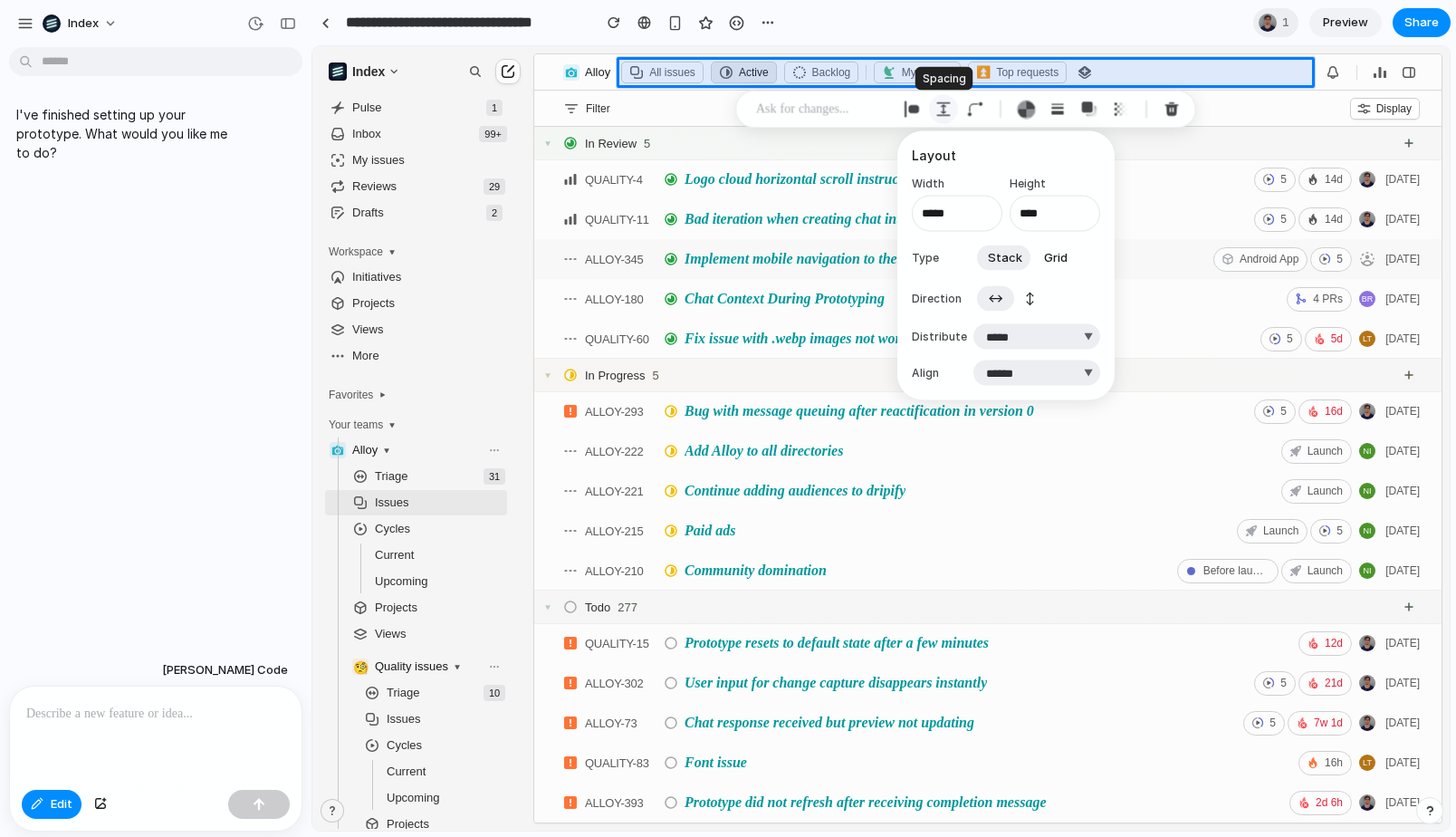
click at [942, 109] on div "button" at bounding box center [943, 110] width 17 height 17
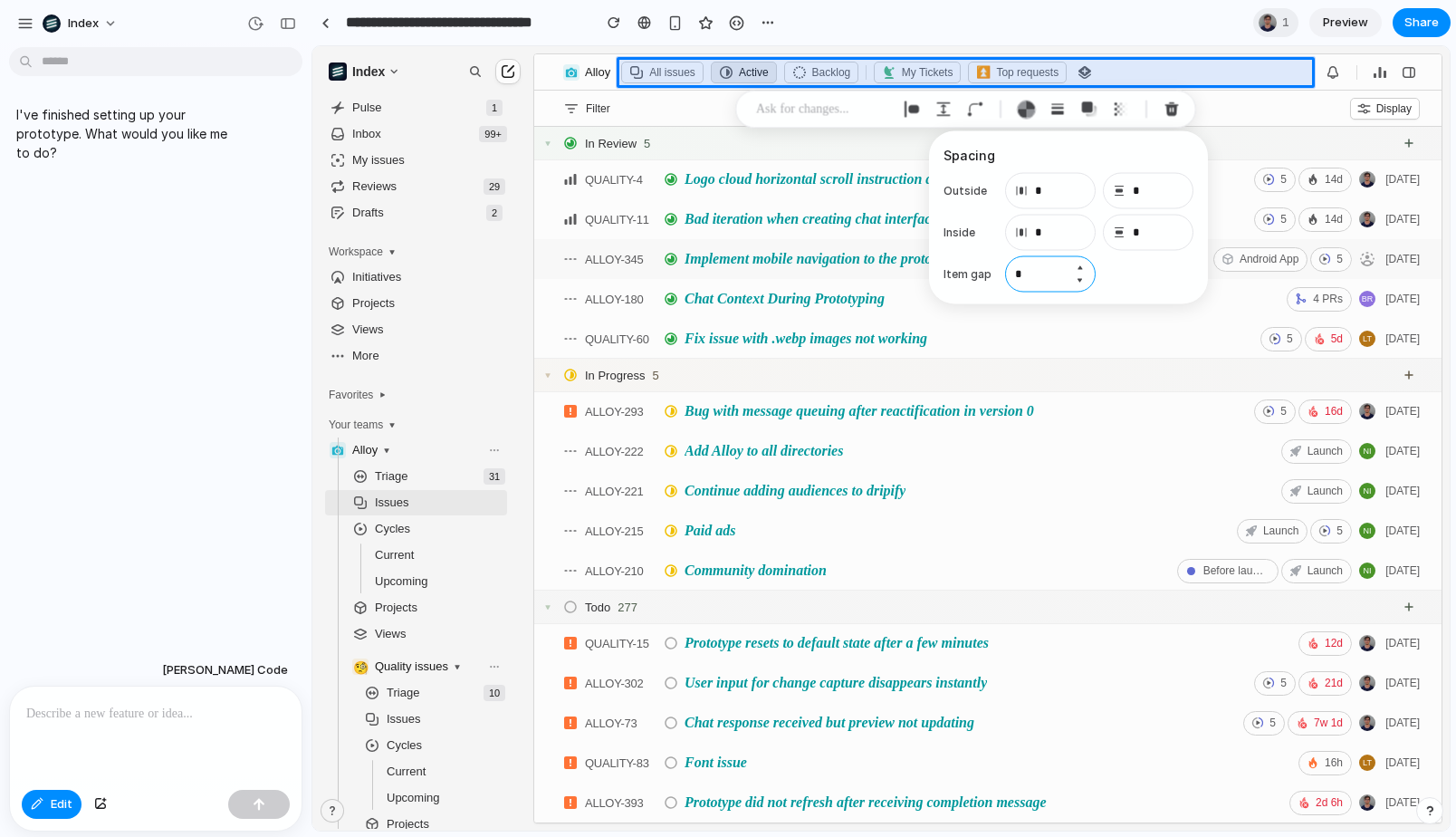
click at [1032, 270] on input "*" at bounding box center [1051, 274] width 91 height 37
type input "**"
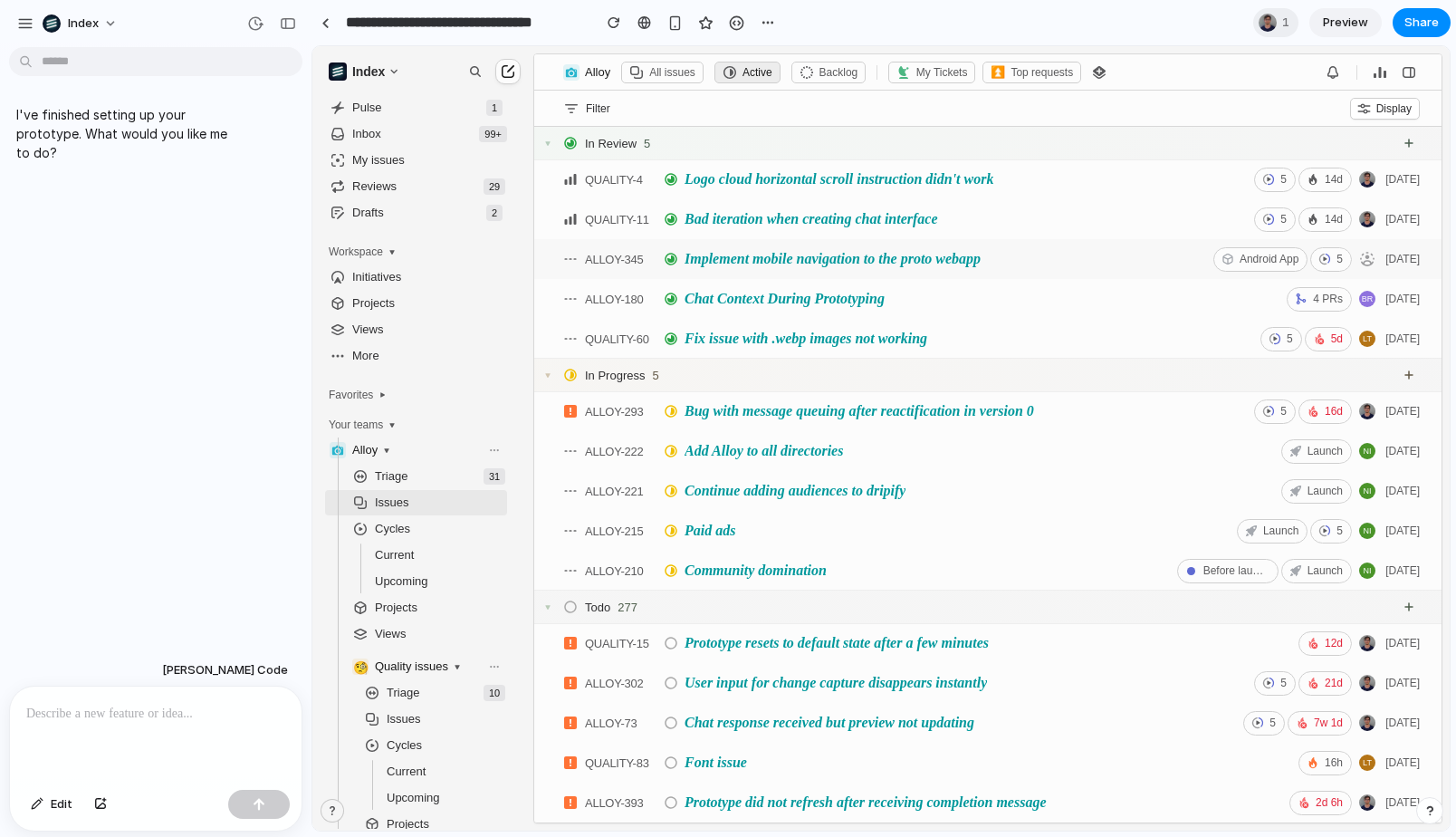
click at [915, 27] on section "**********" at bounding box center [881, 23] width 1139 height 45
click at [168, 711] on p at bounding box center [156, 714] width 258 height 22
click at [119, 722] on p at bounding box center [156, 714] width 258 height 22
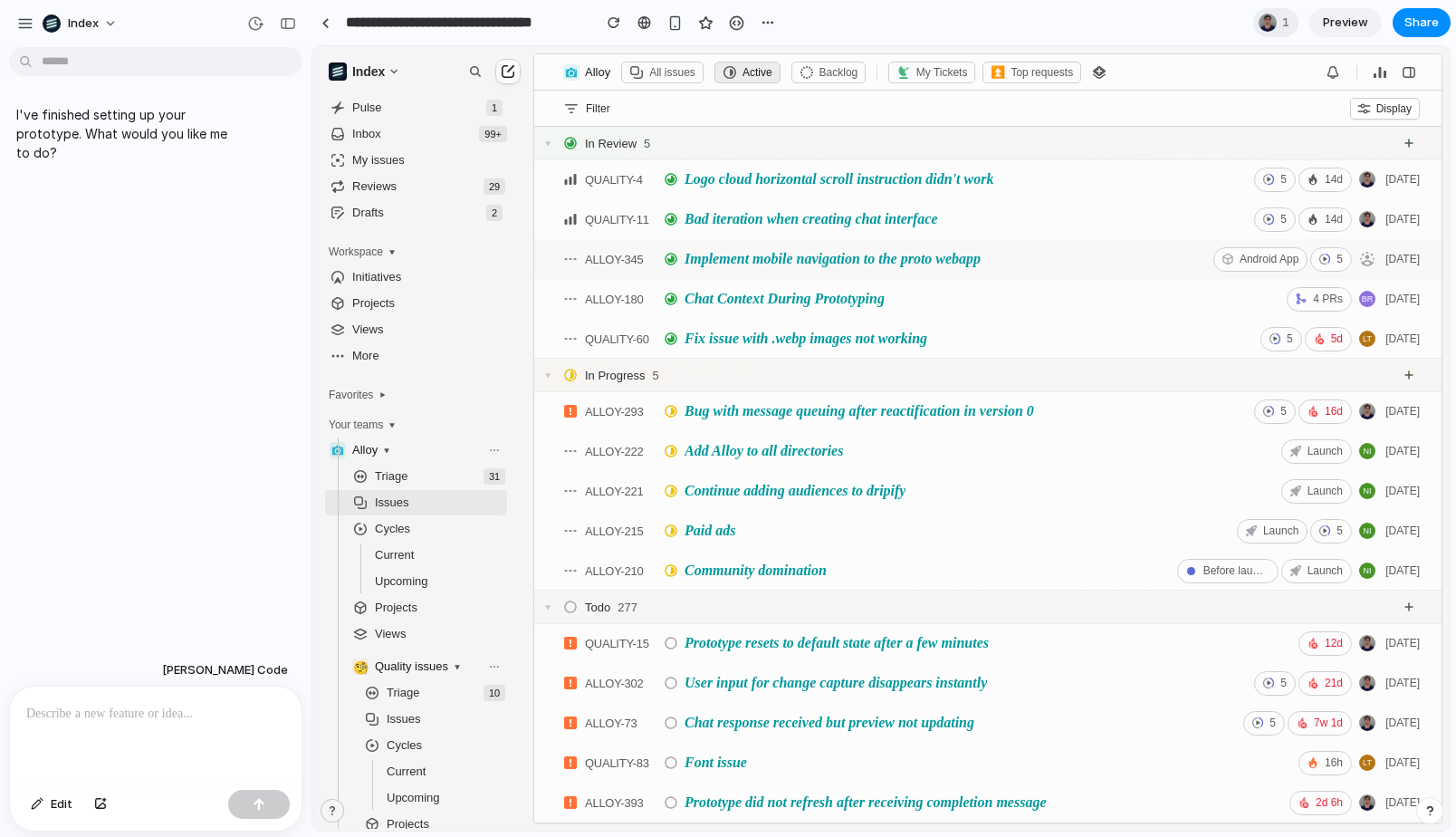
click at [119, 722] on p at bounding box center [156, 714] width 258 height 22
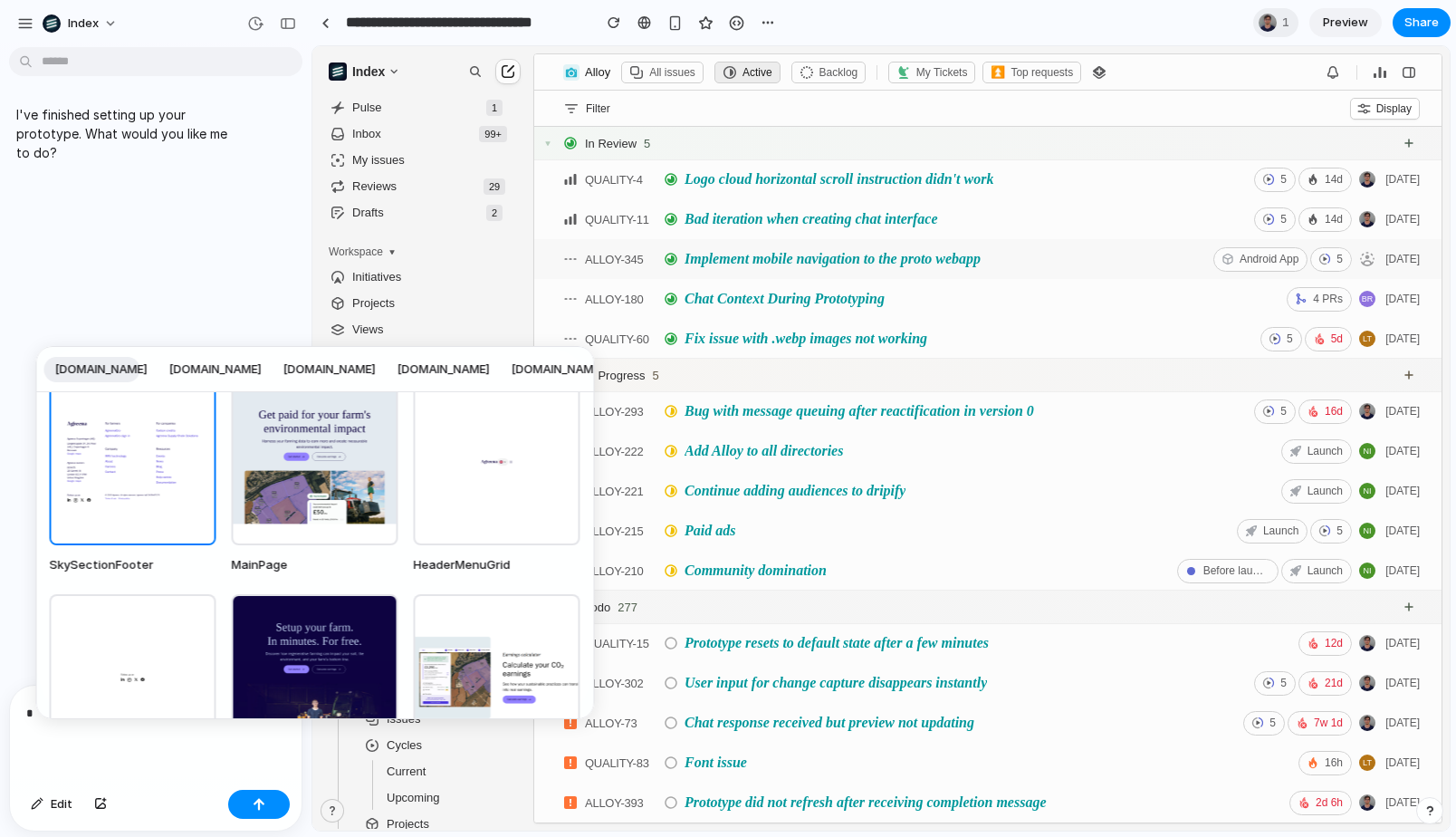
scroll to position [120, 0]
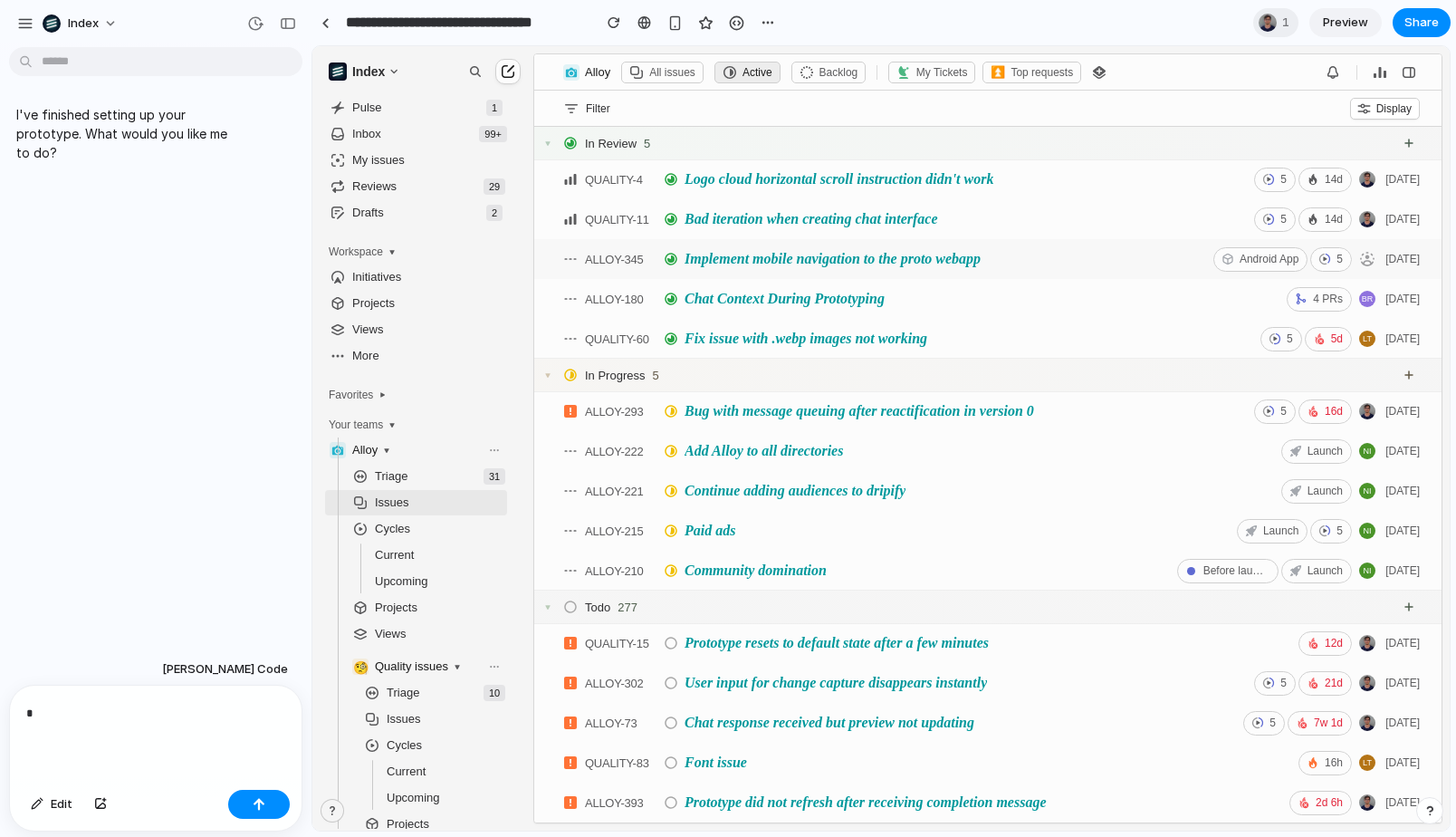
click at [222, 764] on div "[DOMAIN_NAME] [DOMAIN_NAME] [DOMAIN_NAME] [DOMAIN_NAME] [DOMAIN_NAME] [DOMAIN_N…" at bounding box center [728, 418] width 1456 height 837
click at [228, 716] on p "*" at bounding box center [156, 713] width 258 height 23
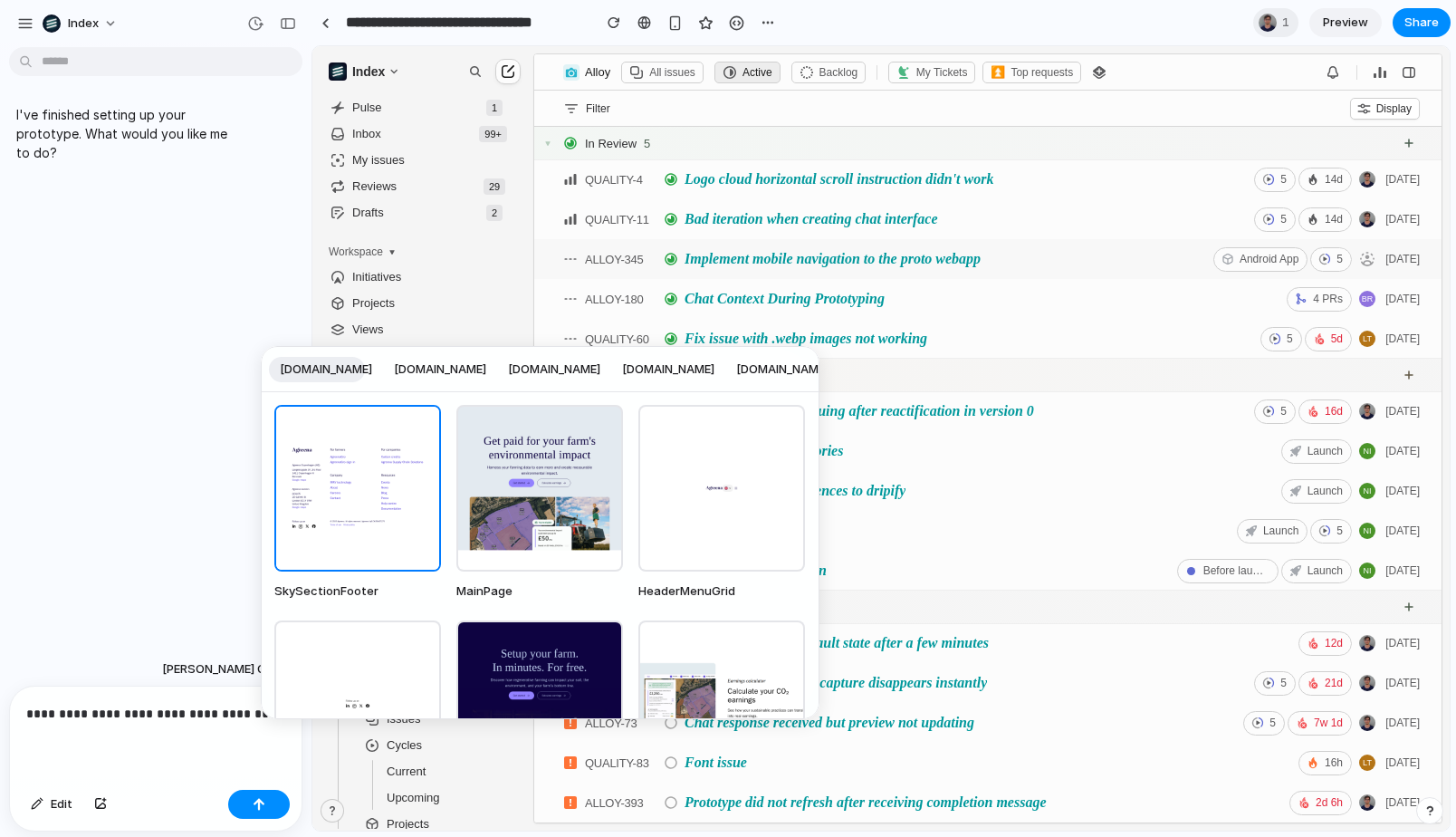
click at [398, 465] on div "SkySectionFooter component from agreena.com library" at bounding box center [357, 488] width 167 height 167
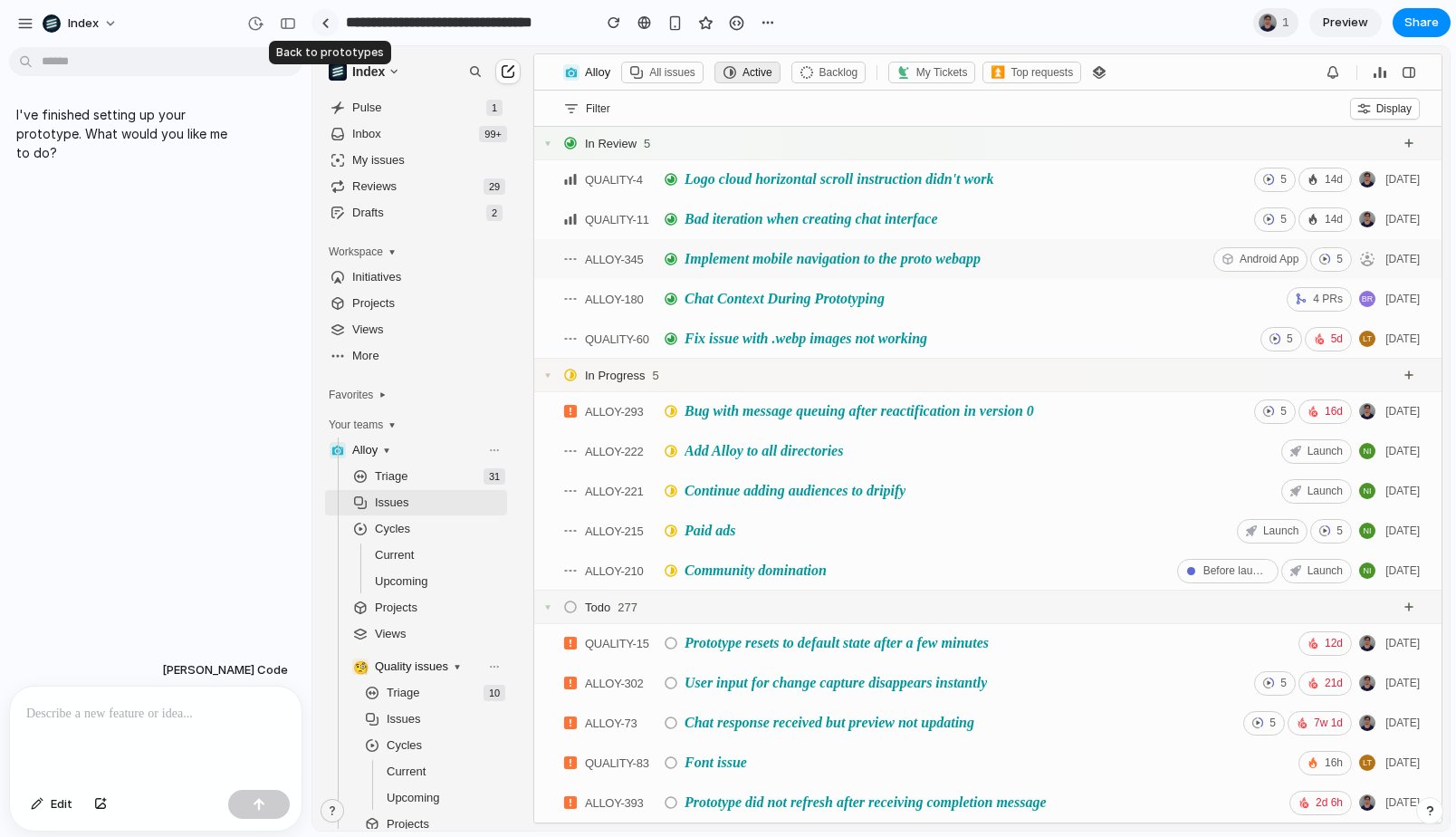
click at [323, 27] on div at bounding box center [326, 23] width 8 height 10
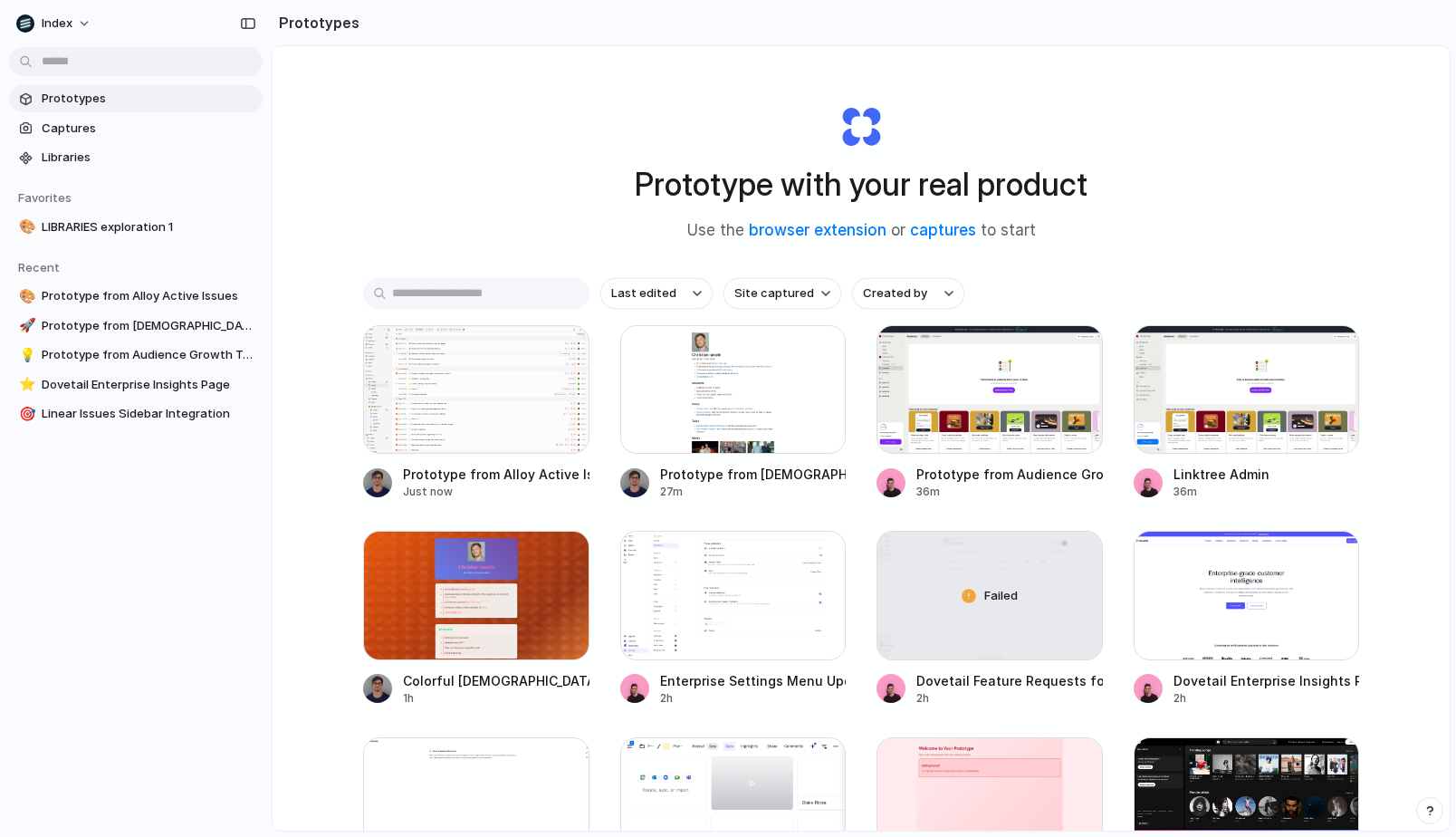
click at [428, 154] on div "Prototype with your real product Use the browser extension or captures to start…" at bounding box center [860, 487] width 1177 height 880
click at [473, 200] on div "Prototype with your real product Use the browser extension or captures to start…" at bounding box center [860, 487] width 1177 height 880
click at [305, 198] on div "Prototype with your real product Use the browser extension or captures to start…" at bounding box center [860, 487] width 1177 height 880
